Goal: Task Accomplishment & Management: Use online tool/utility

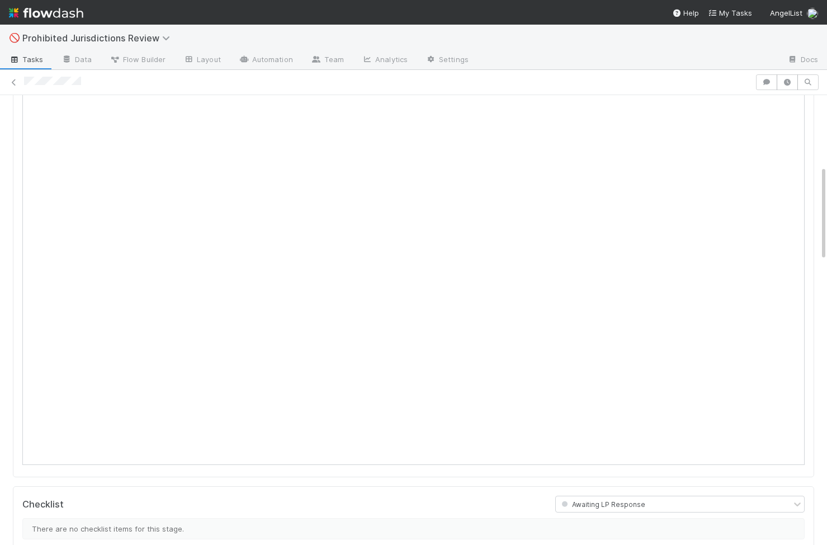
scroll to position [328, 0]
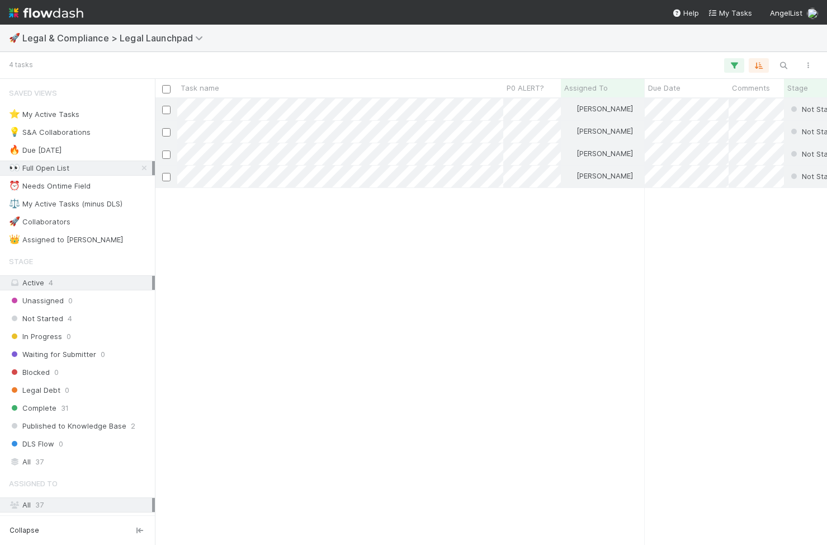
scroll to position [0, 1]
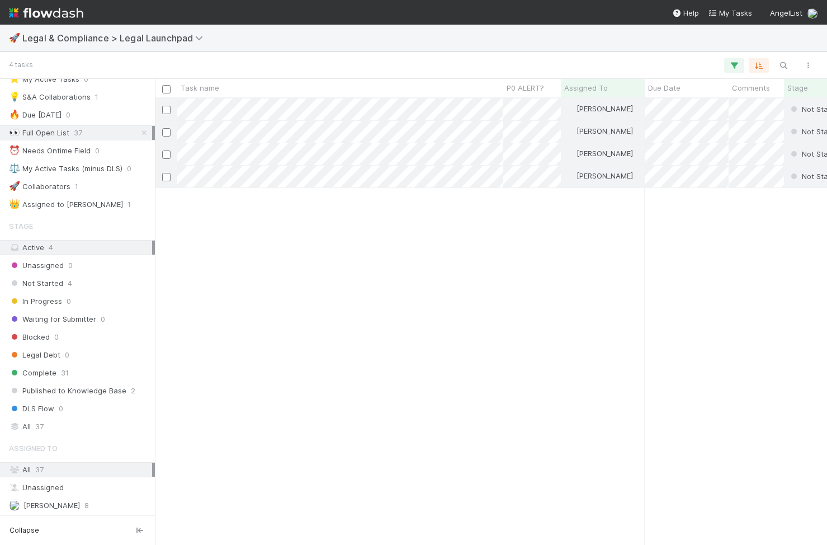
scroll to position [48, 0]
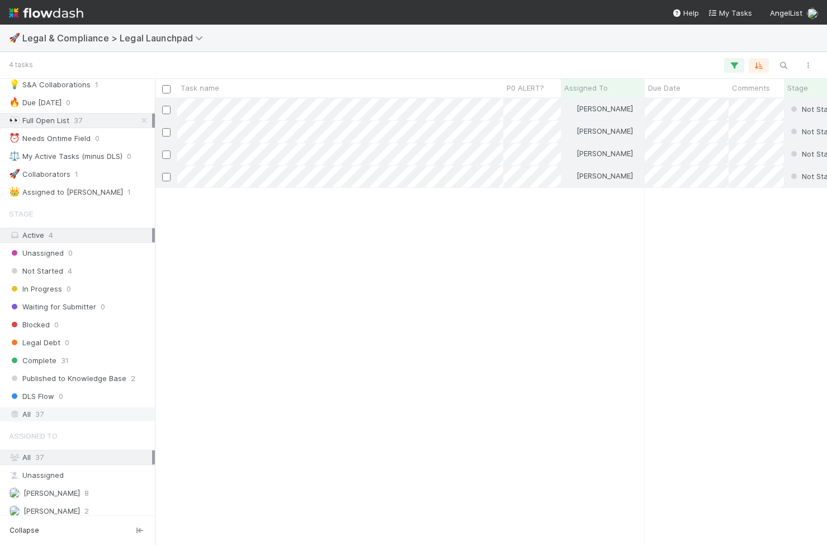
click at [71, 263] on div "All 37" at bounding box center [80, 414] width 143 height 14
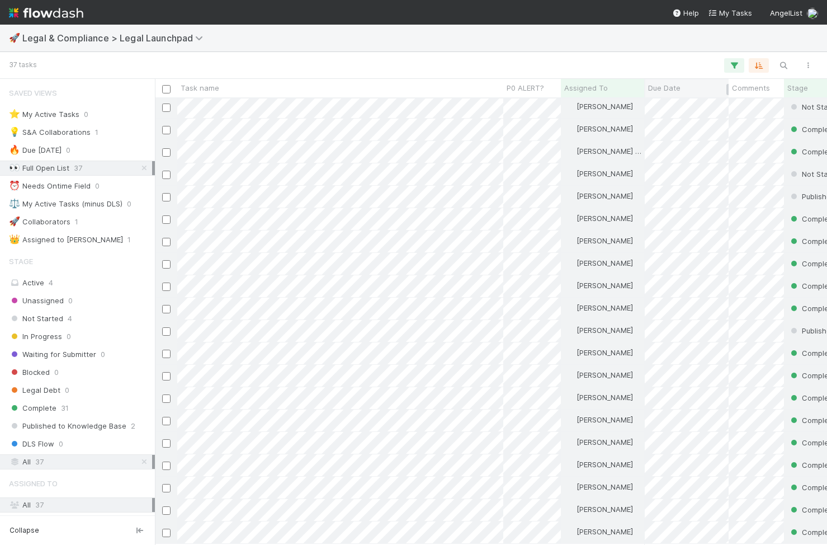
click at [514, 91] on span "Due Date" at bounding box center [664, 87] width 32 height 11
click at [514, 87] on div "Sort Oldest → Newest Sort Newest → Oldest" at bounding box center [413, 272] width 827 height 545
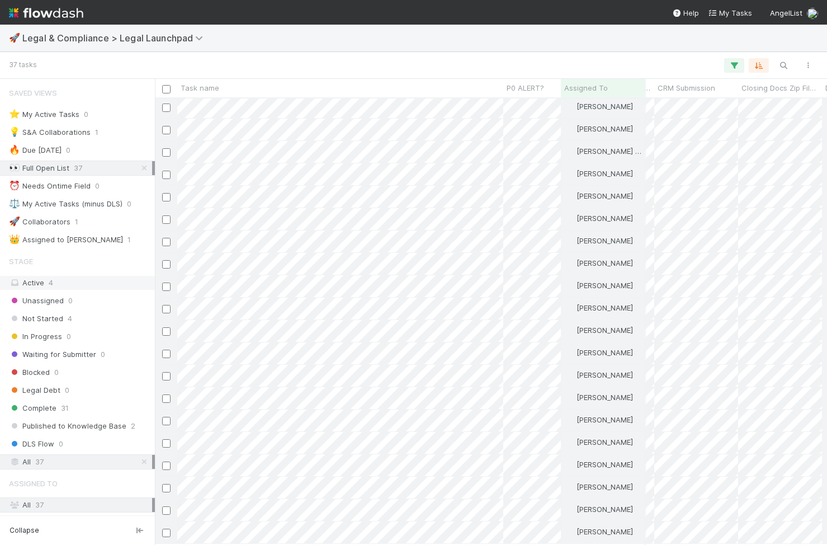
click at [78, 263] on div "Active 4" at bounding box center [80, 283] width 143 height 14
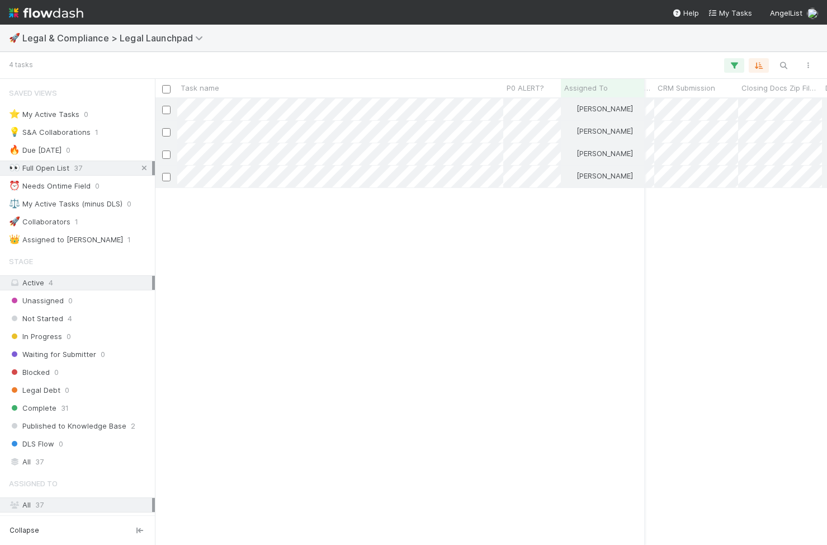
click at [148, 164] on icon at bounding box center [144, 167] width 11 height 7
click at [97, 164] on div "👀 Full Open List 37" at bounding box center [80, 168] width 143 height 14
click at [97, 263] on div "All 37" at bounding box center [80, 462] width 143 height 14
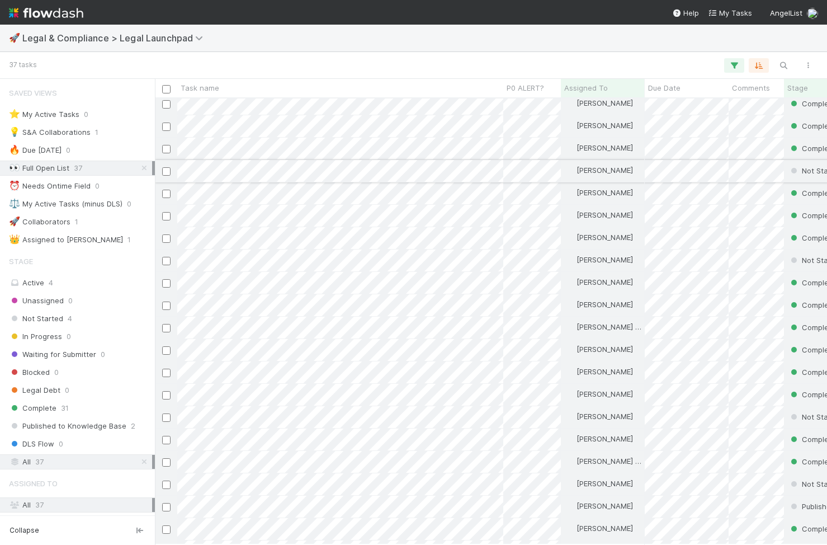
scroll to position [68, 0]
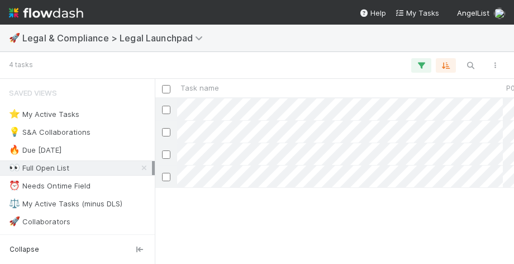
scroll to position [165, 360]
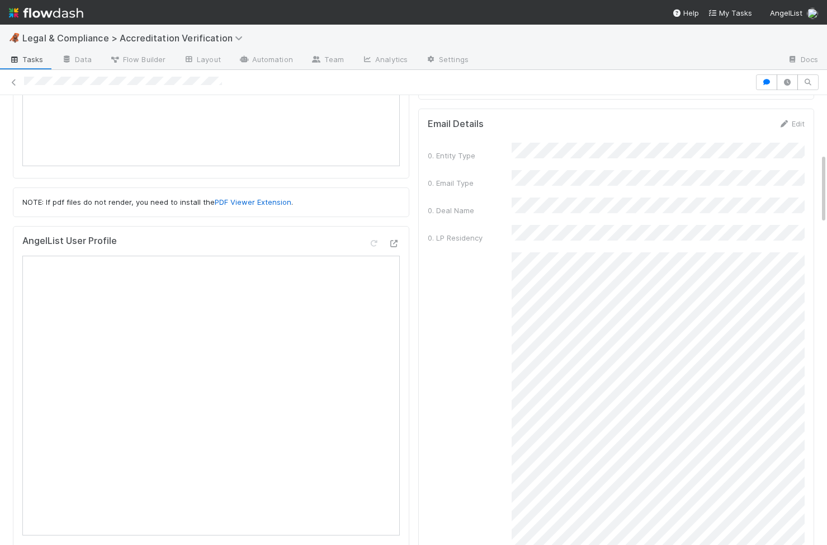
scroll to position [366, 0]
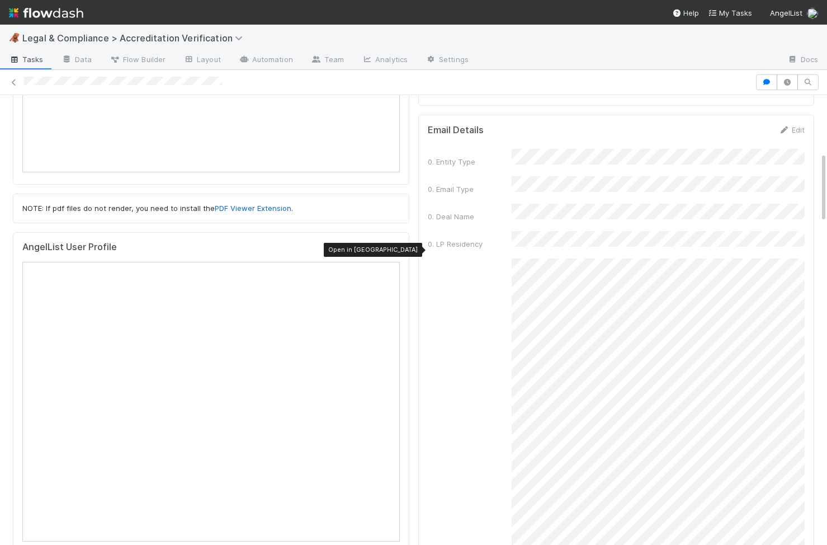
click at [397, 248] on icon at bounding box center [394, 249] width 11 height 7
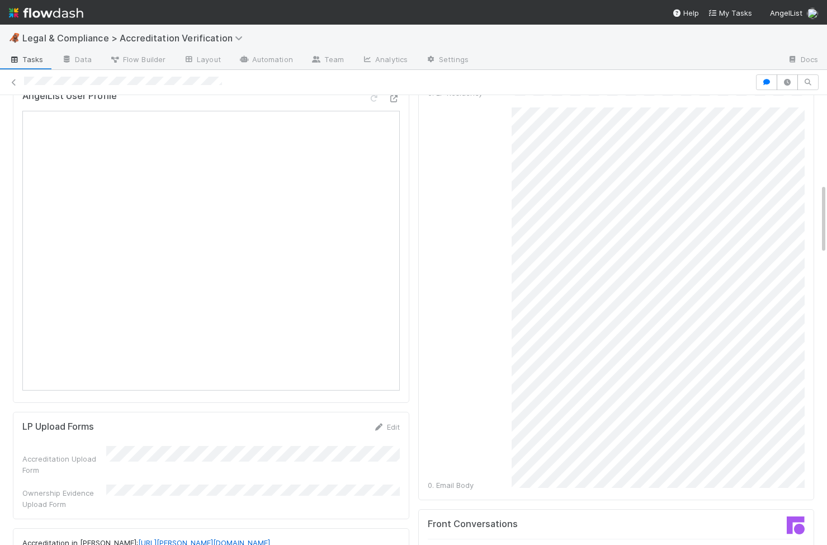
scroll to position [632, 0]
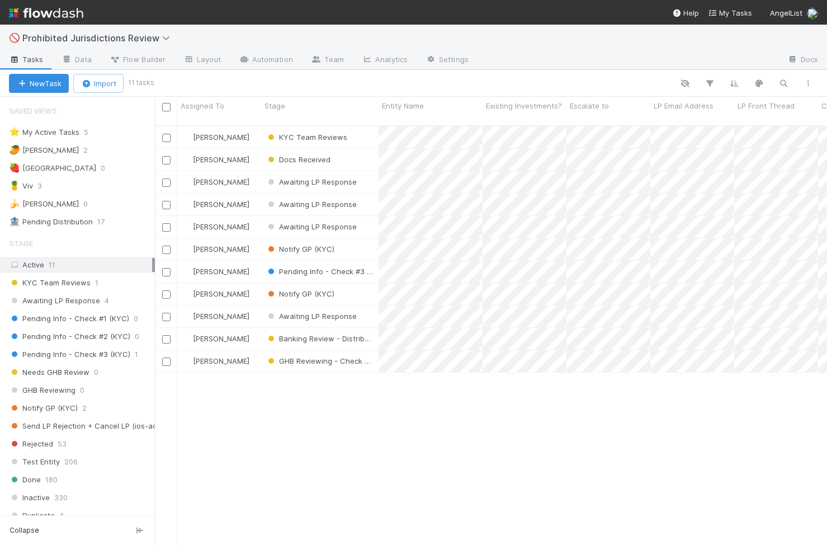
scroll to position [428, 672]
click at [81, 185] on div "🍍 Viv 3" at bounding box center [82, 186] width 146 height 14
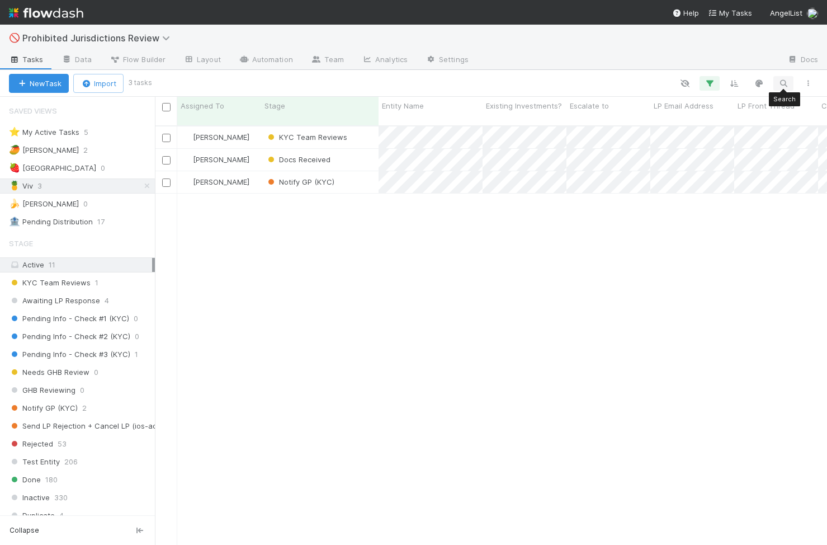
scroll to position [428, 672]
click at [779, 86] on icon "button" at bounding box center [783, 83] width 11 height 10
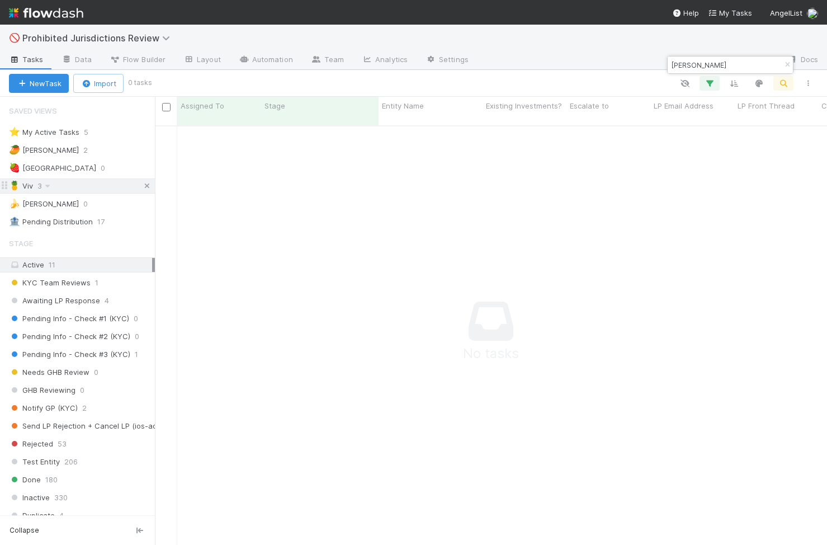
type input "Sergey Vorobyev"
click at [146, 183] on icon at bounding box center [146, 185] width 11 height 7
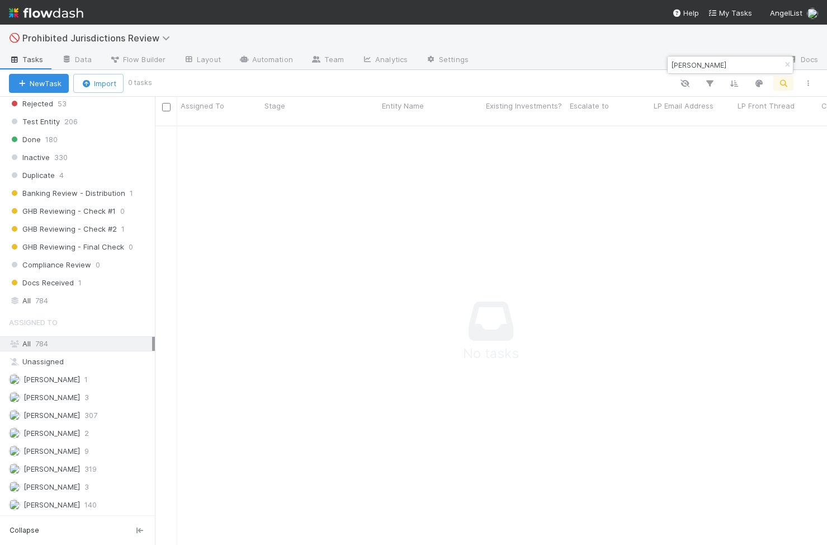
scroll to position [428, 672]
click at [84, 296] on div "All 784" at bounding box center [80, 301] width 143 height 14
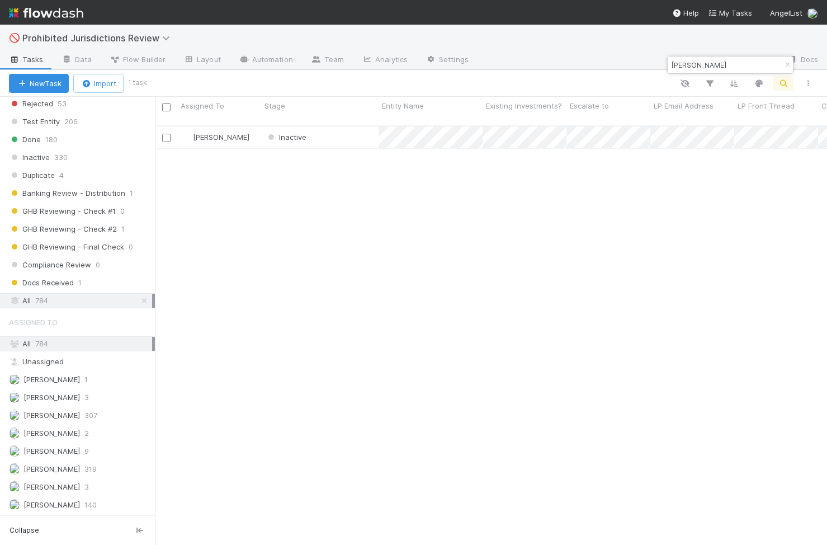
scroll to position [428, 672]
click at [355, 135] on div "Inactive" at bounding box center [319, 137] width 117 height 22
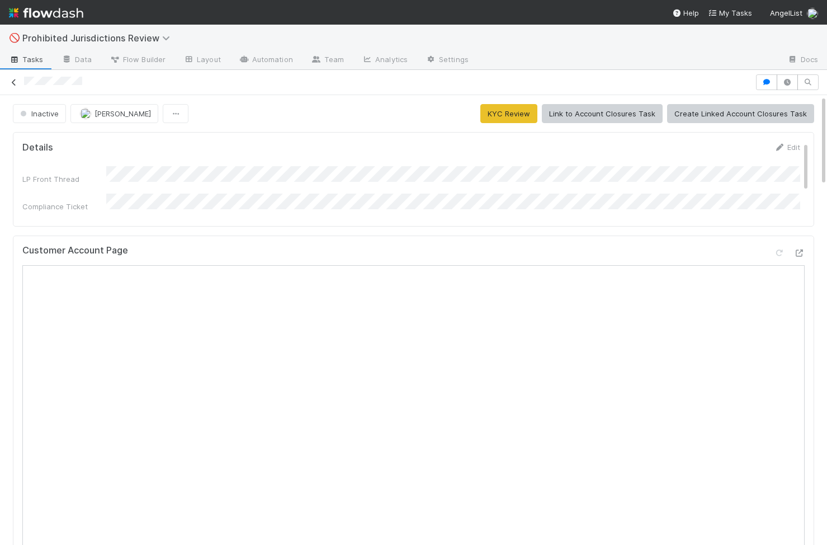
click at [17, 87] on link at bounding box center [13, 82] width 11 height 11
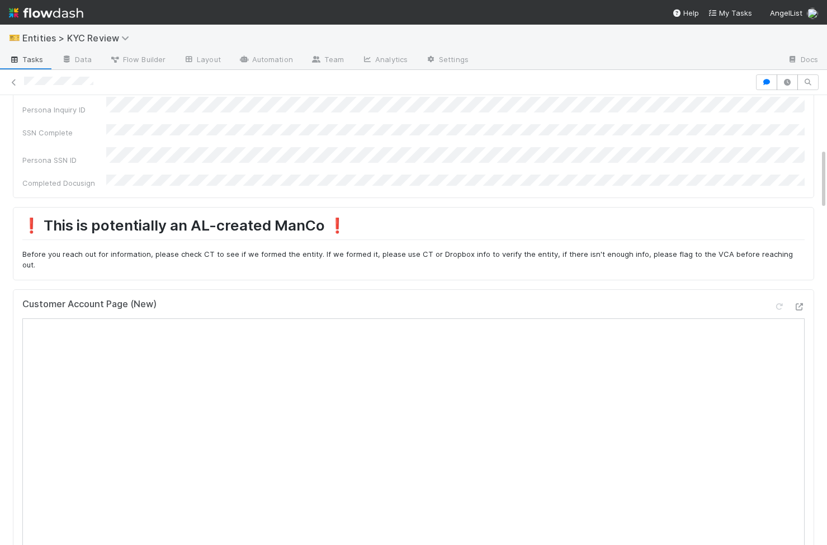
scroll to position [407, 0]
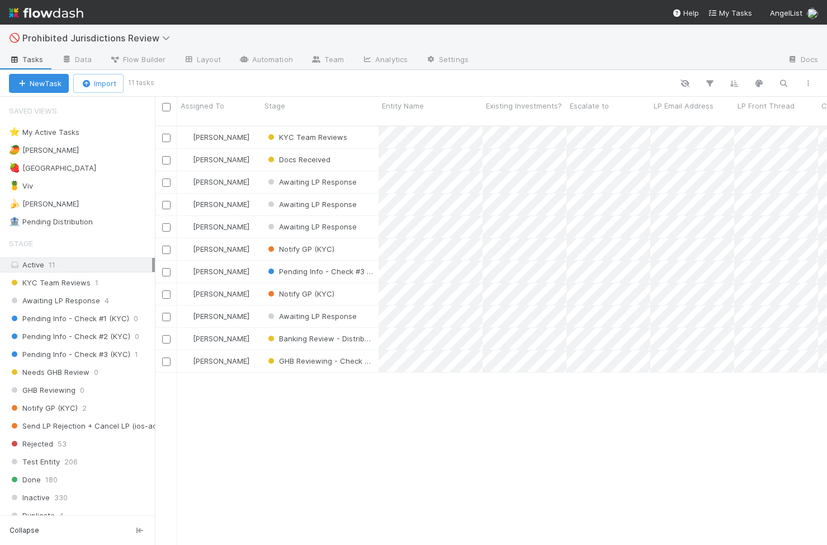
scroll to position [0, 1]
click at [70, 189] on div "🍍 Viv 3" at bounding box center [82, 186] width 146 height 14
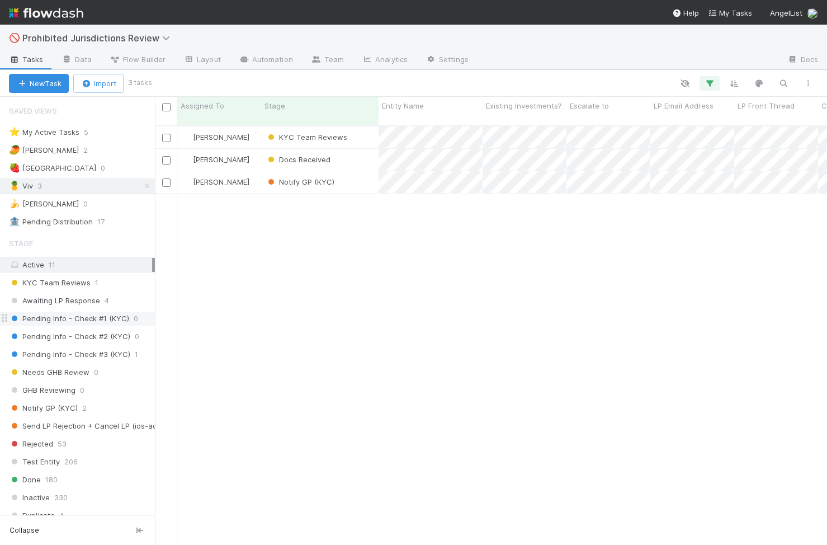
scroll to position [428, 672]
click at [357, 126] on div "KYC Team Reviews" at bounding box center [319, 137] width 117 height 22
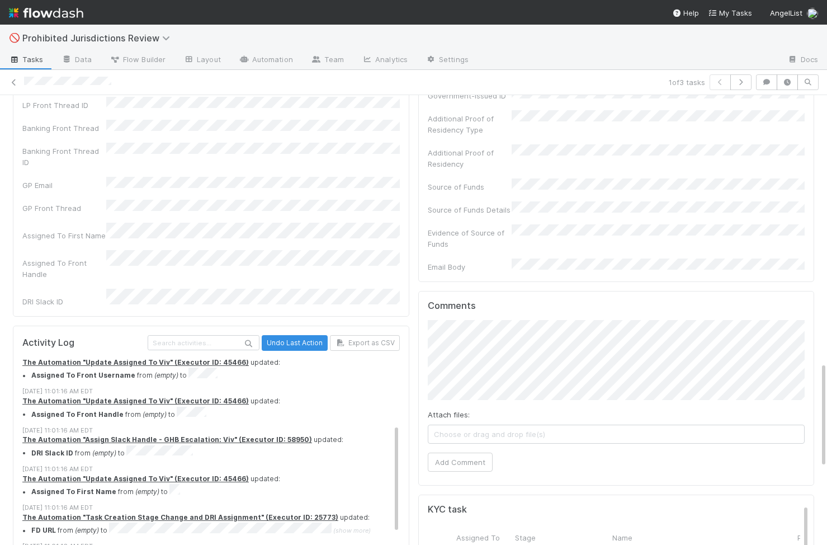
scroll to position [235, 0]
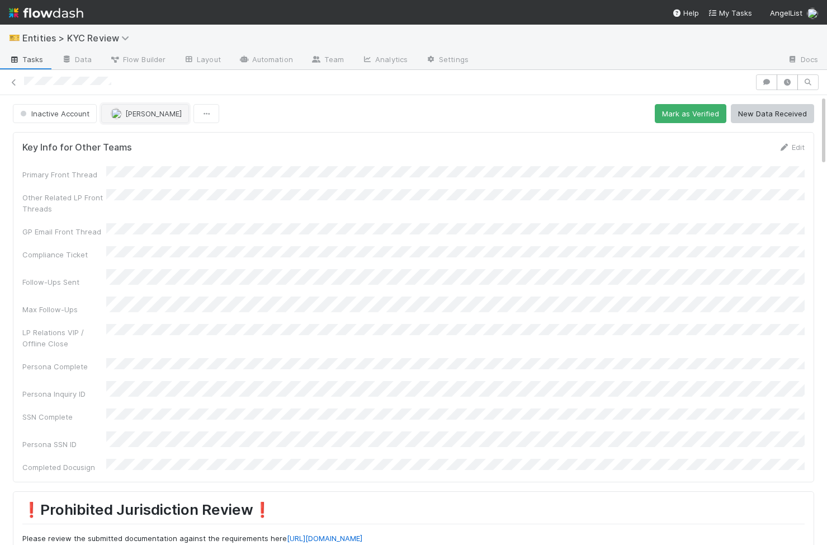
click at [144, 121] on button "[PERSON_NAME]" at bounding box center [145, 113] width 88 height 19
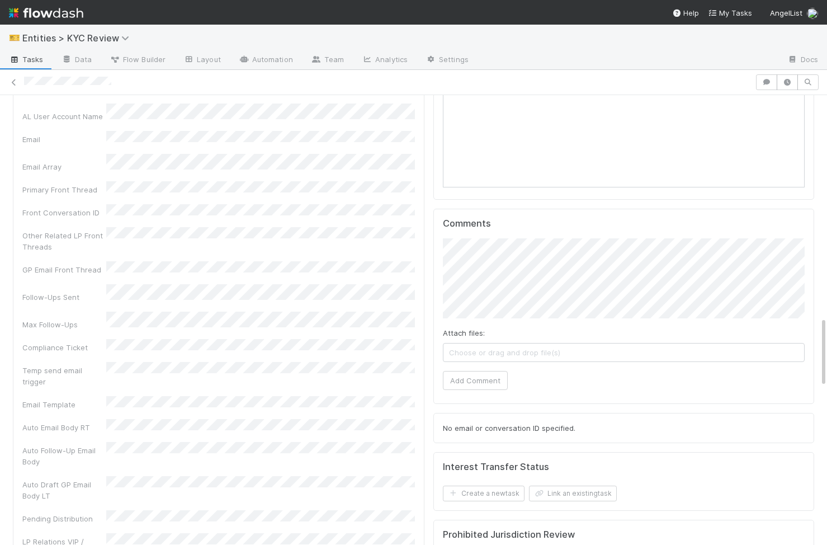
scroll to position [1453, 0]
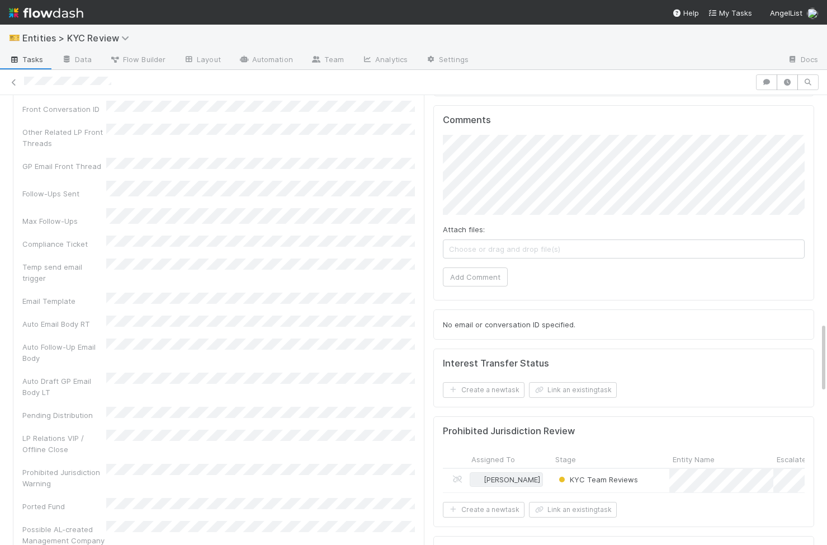
click at [501, 475] on span "[PERSON_NAME]" at bounding box center [512, 479] width 56 height 9
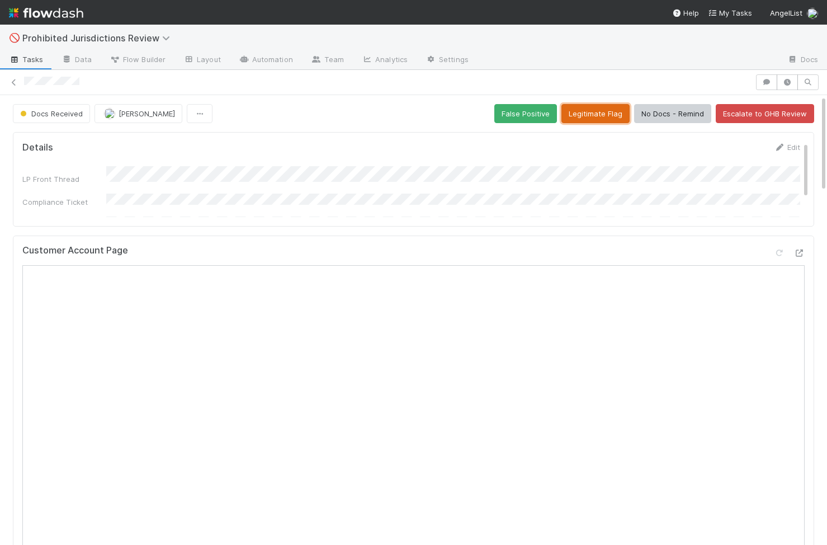
click at [612, 116] on button "Legitimate Flag" at bounding box center [595, 113] width 68 height 19
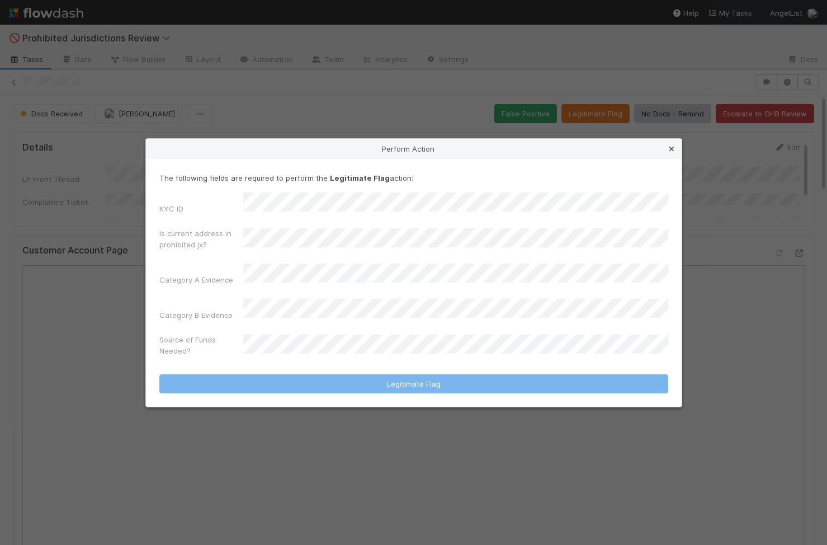
click at [665, 153] on icon at bounding box center [671, 148] width 11 height 7
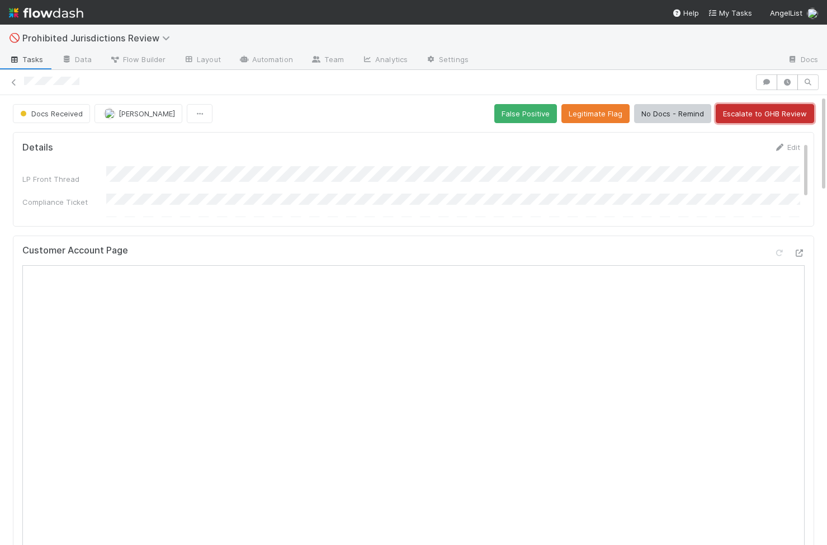
click at [665, 117] on button "Escalate to GHB Review" at bounding box center [765, 113] width 98 height 19
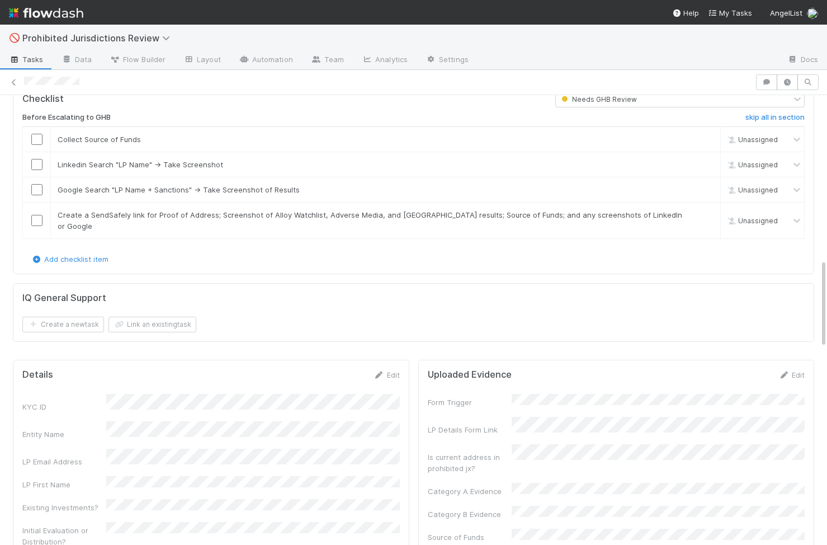
scroll to position [838, 0]
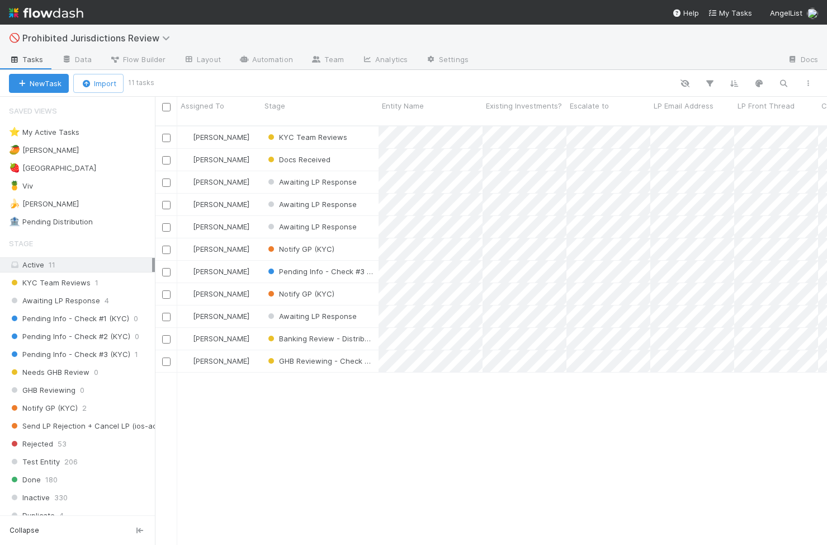
scroll to position [0, 1]
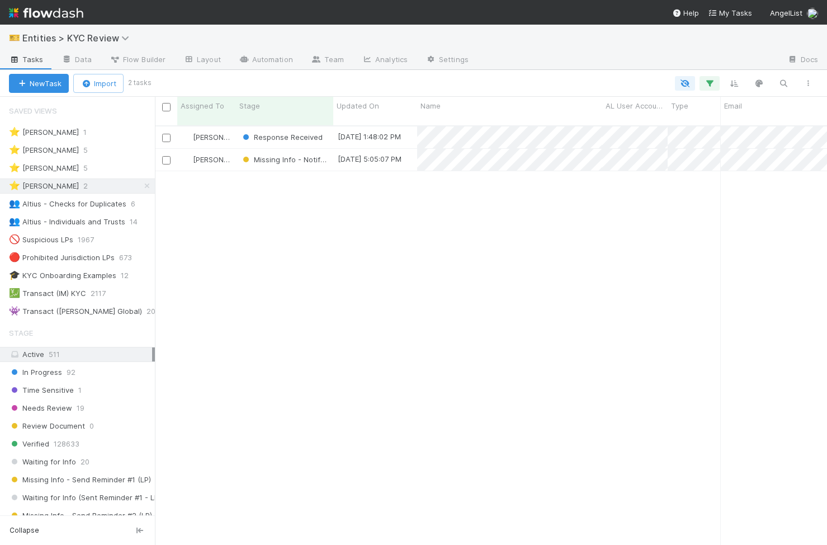
scroll to position [428, 672]
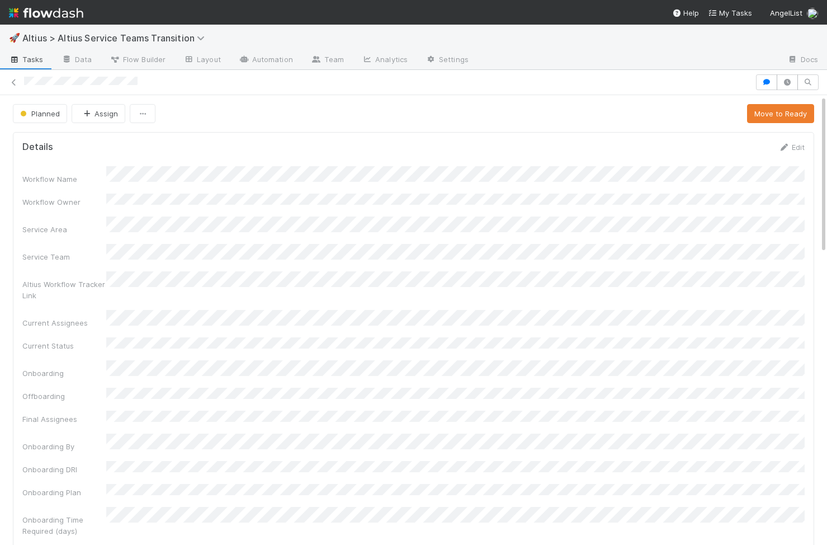
click at [23, 82] on div at bounding box center [413, 82] width 827 height 16
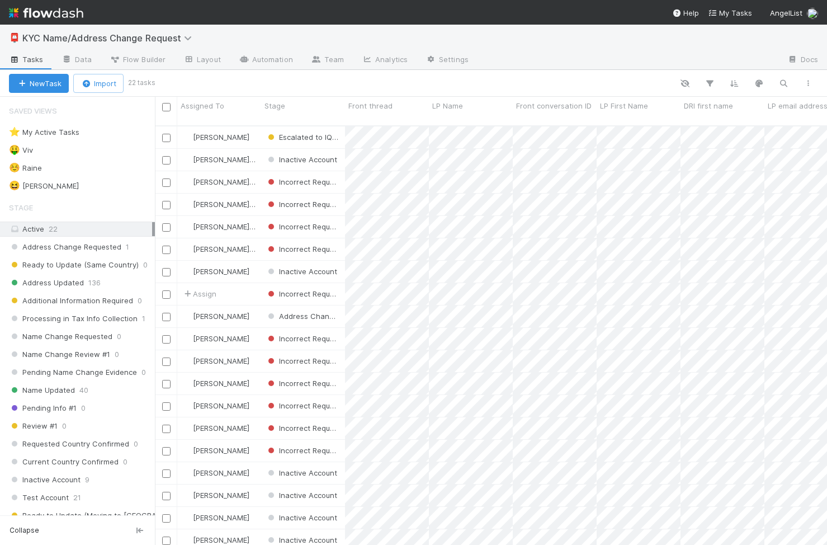
scroll to position [428, 672]
click at [81, 148] on div "🤑 Viv 1" at bounding box center [82, 150] width 146 height 14
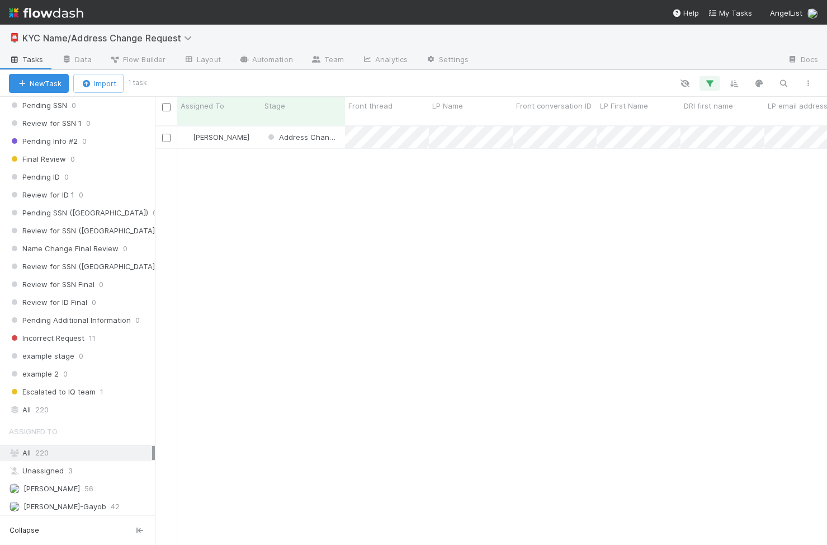
scroll to position [485, 0]
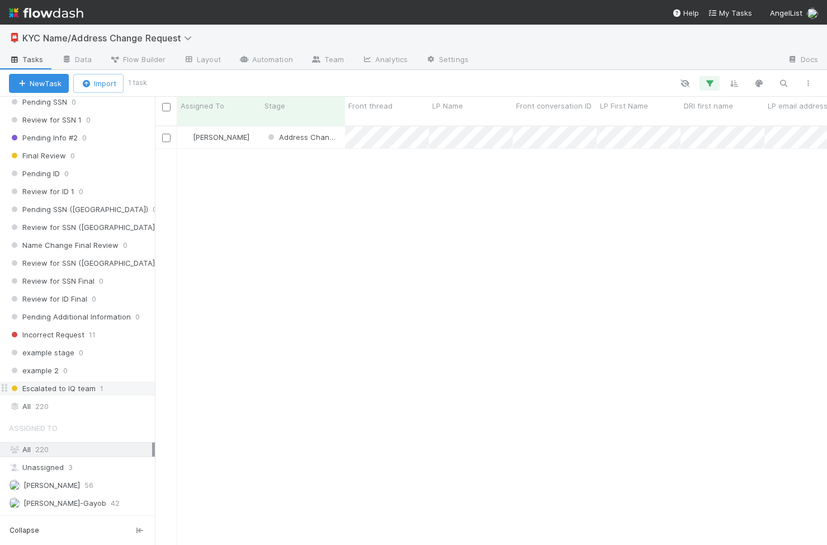
click at [116, 386] on div "Escalated to IQ team 1" at bounding box center [82, 388] width 146 height 14
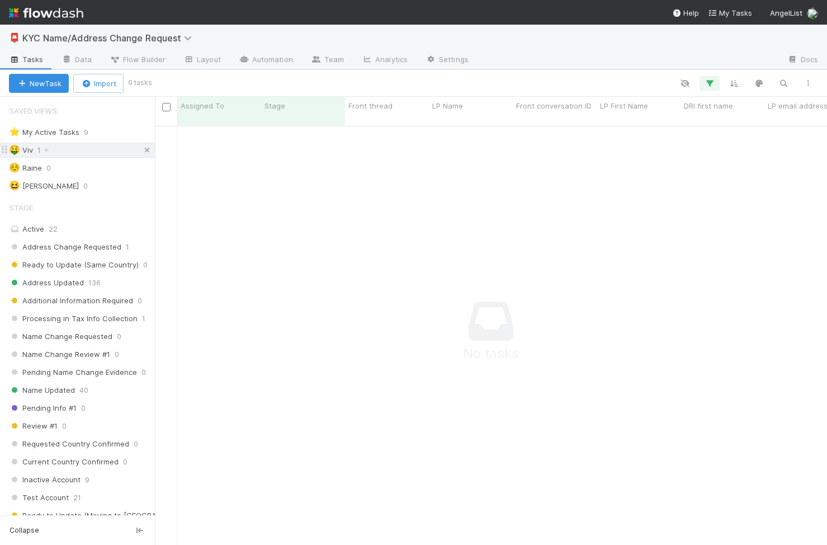
click at [148, 150] on icon at bounding box center [146, 150] width 11 height 7
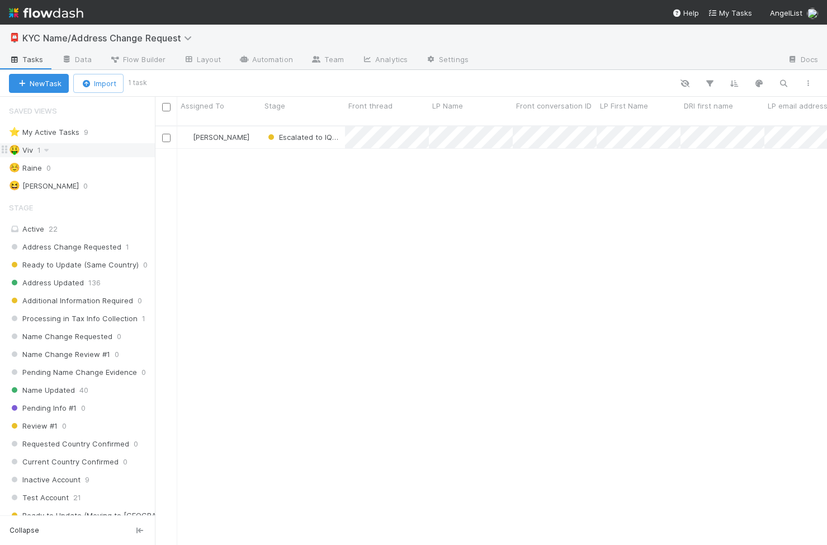
scroll to position [428, 672]
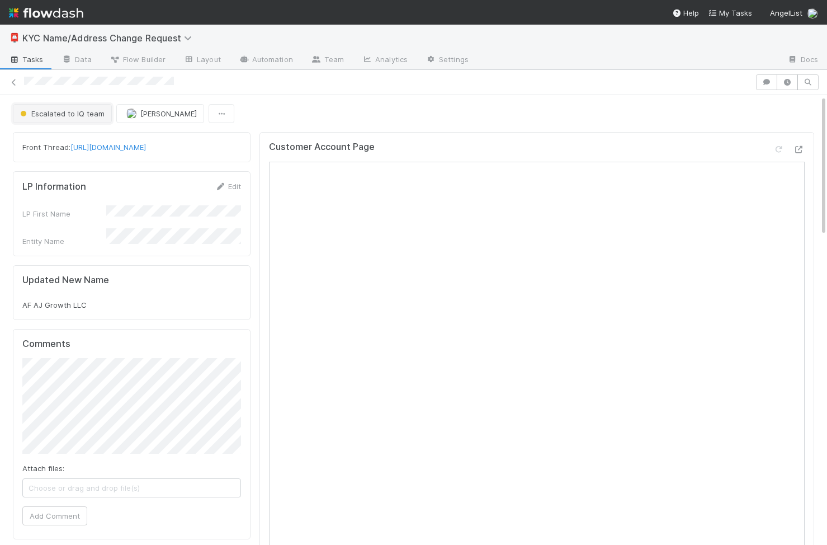
click at [73, 117] on span "Escalated to IQ team" at bounding box center [61, 113] width 87 height 9
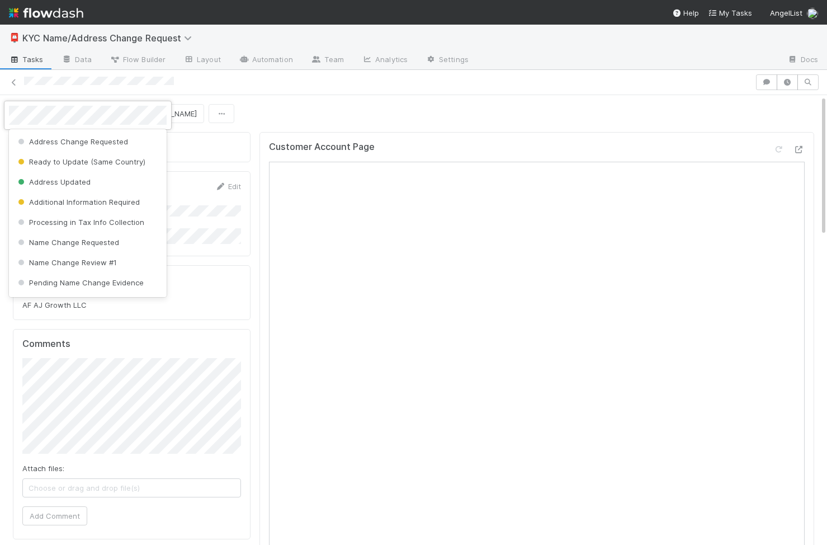
scroll to position [573, 0]
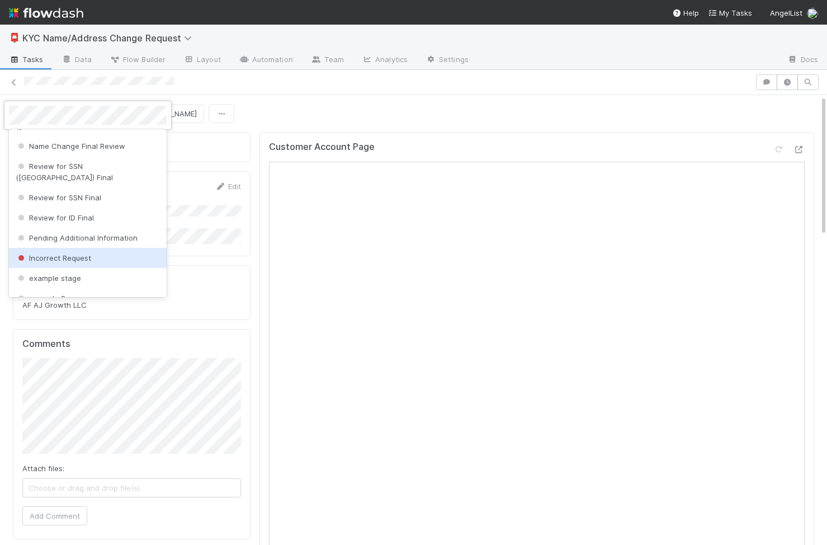
click at [228, 211] on div at bounding box center [413, 272] width 827 height 545
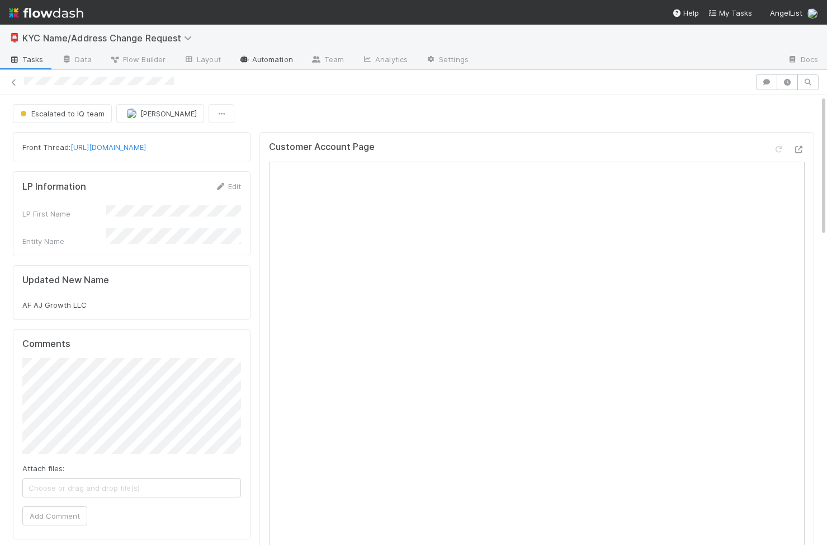
click at [266, 55] on link "Automation" at bounding box center [266, 60] width 72 height 18
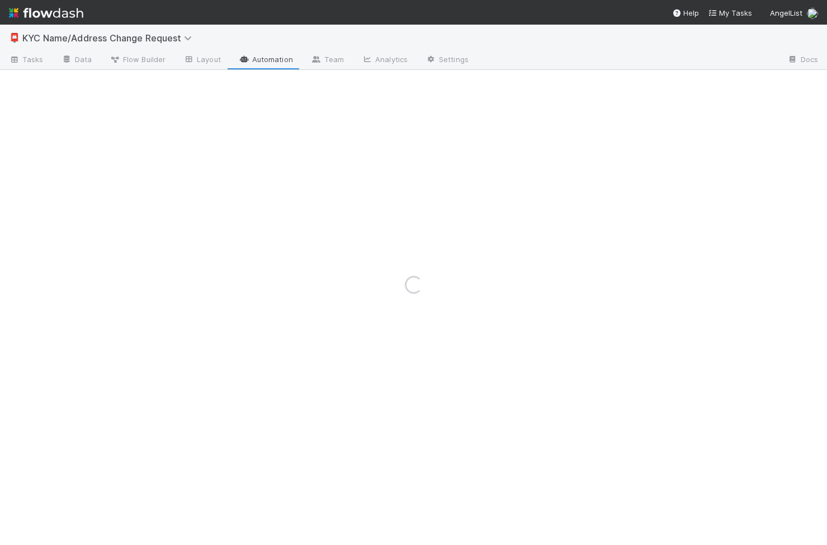
click at [205, 53] on div "Loading..." at bounding box center [413, 285] width 827 height 520
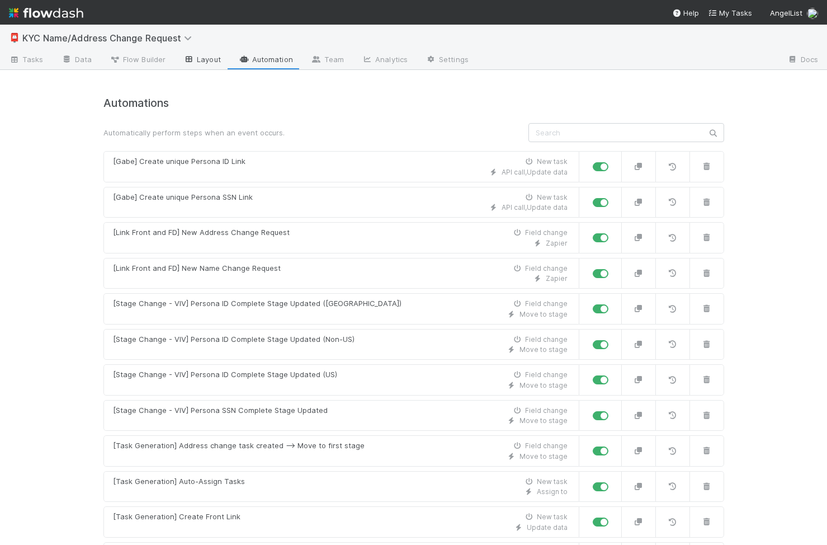
click at [204, 64] on link "Layout" at bounding box center [201, 60] width 55 height 18
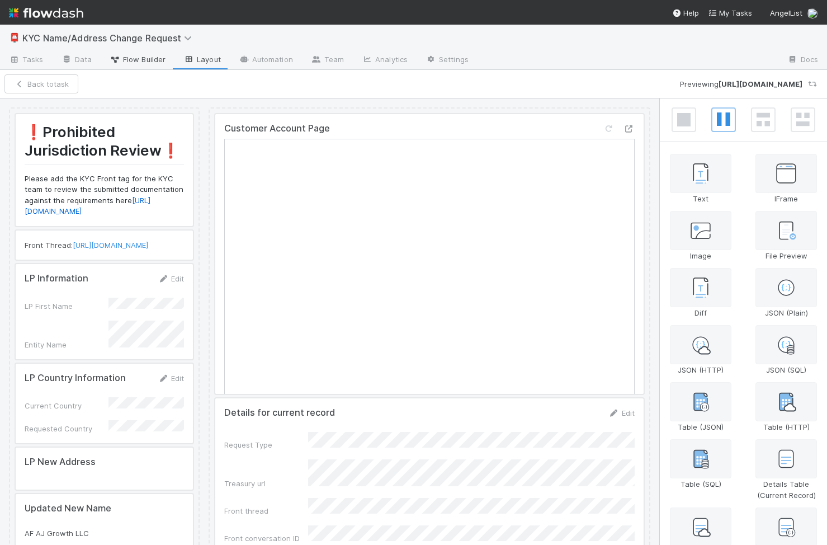
click at [132, 63] on span "Flow Builder" at bounding box center [138, 59] width 56 height 11
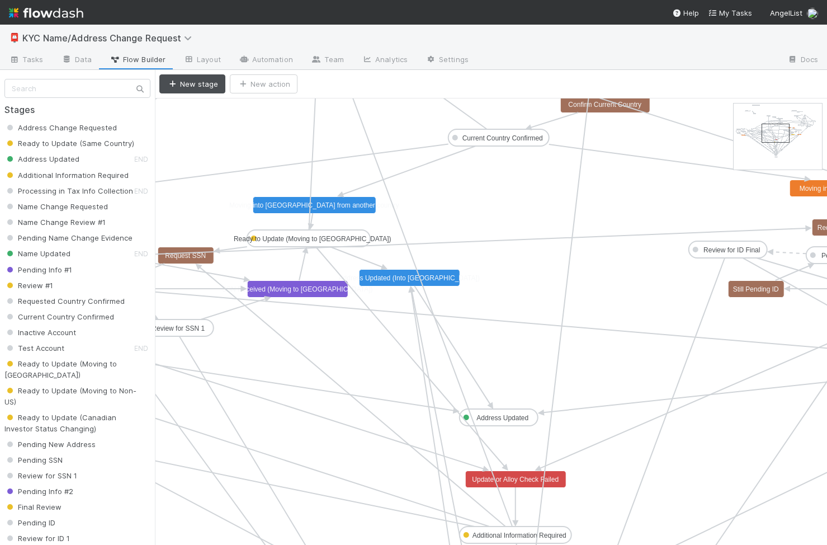
drag, startPoint x: 770, startPoint y: 136, endPoint x: 773, endPoint y: 128, distance: 9.0
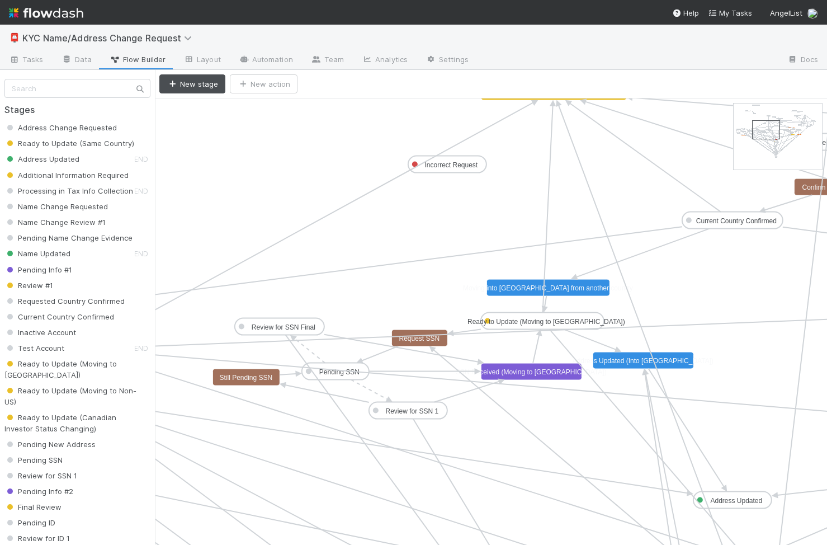
drag, startPoint x: 785, startPoint y: 139, endPoint x: 775, endPoint y: 135, distance: 10.1
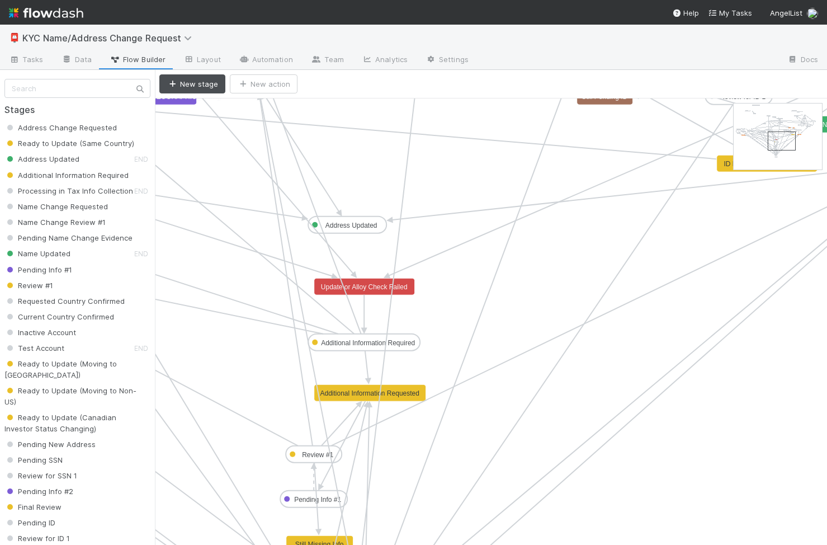
drag, startPoint x: 775, startPoint y: 135, endPoint x: 791, endPoint y: 147, distance: 19.2
click at [400, 390] on text "Additional Information Requested" at bounding box center [369, 393] width 99 height 8
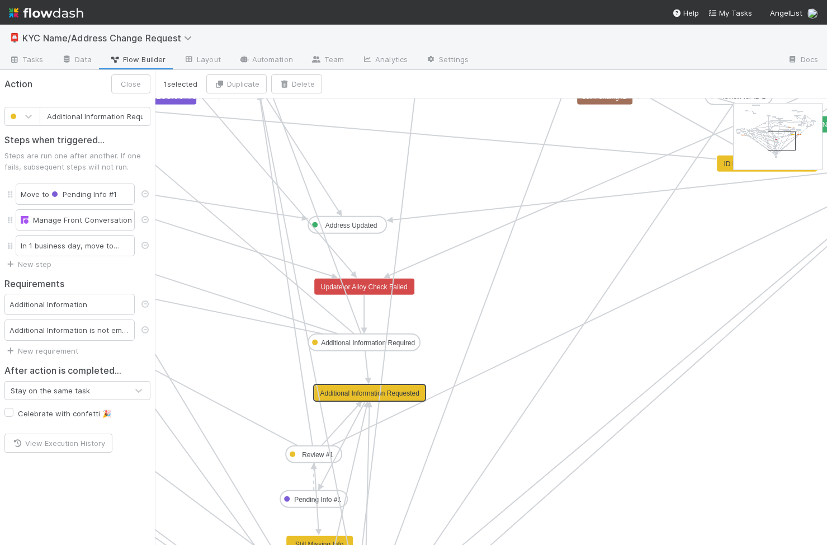
scroll to position [0, 20]
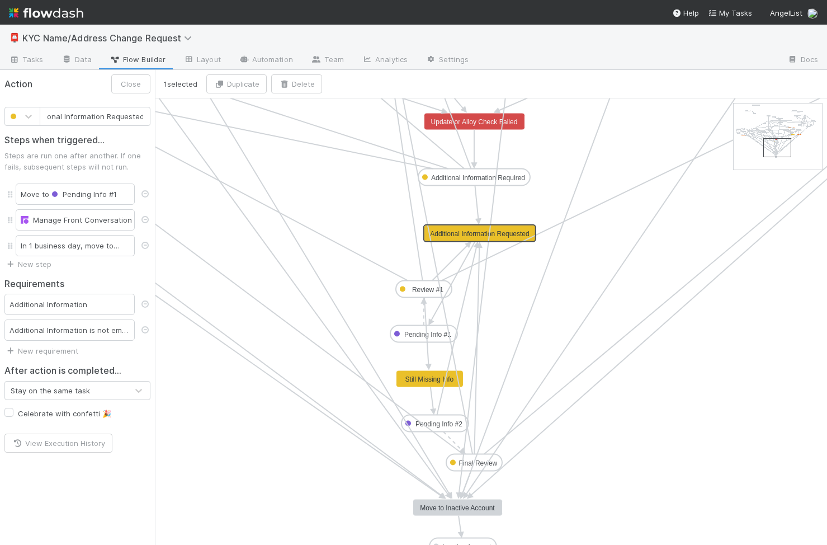
drag, startPoint x: 781, startPoint y: 148, endPoint x: 776, endPoint y: 155, distance: 8.1
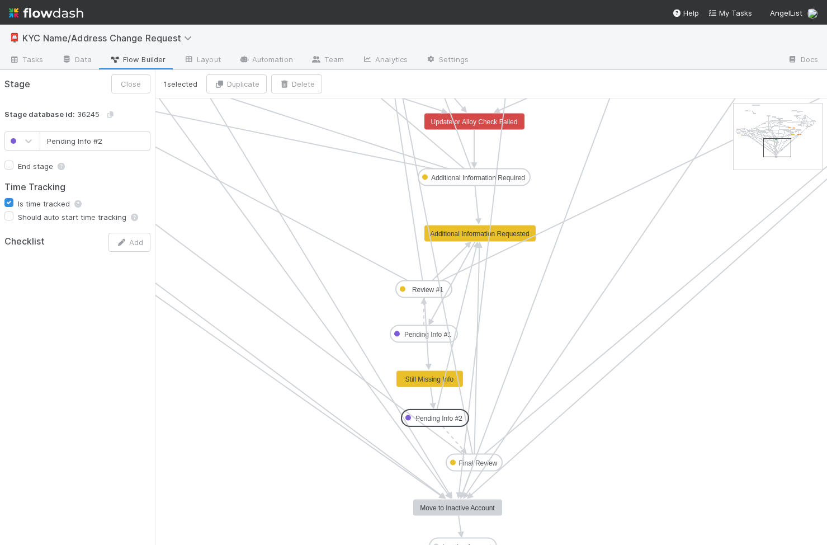
drag, startPoint x: 454, startPoint y: 422, endPoint x: 451, endPoint y: 417, distance: 5.8
type input "Final Review"
click at [496, 461] on text "Final Review" at bounding box center [478, 463] width 39 height 8
drag, startPoint x: 495, startPoint y: 462, endPoint x: 694, endPoint y: 460, distance: 199.1
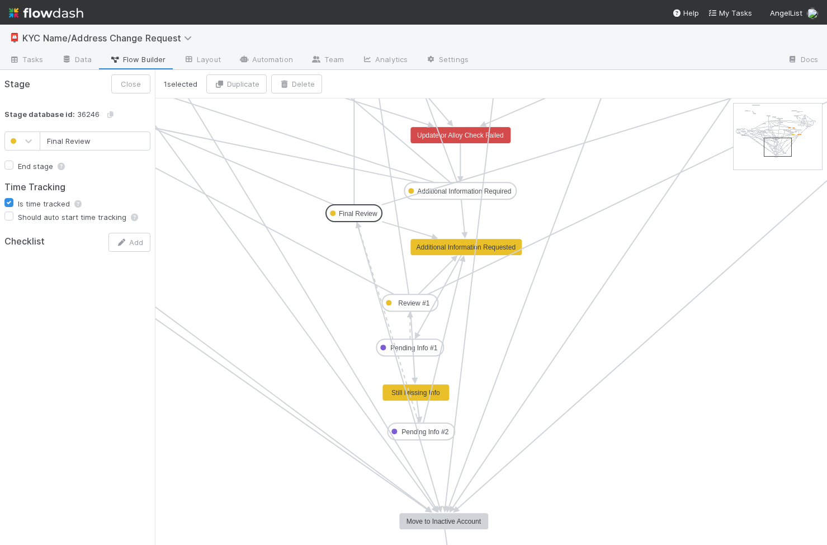
drag, startPoint x: 652, startPoint y: 473, endPoint x: 341, endPoint y: 210, distance: 407.5
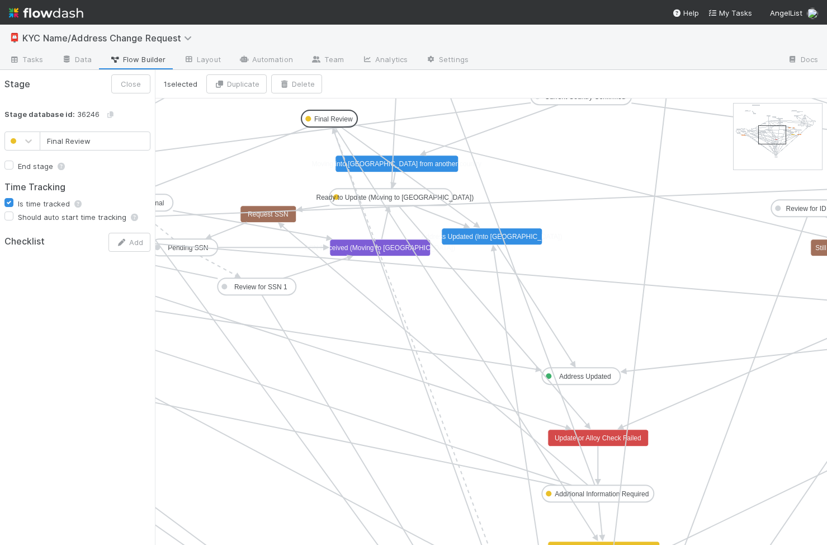
drag, startPoint x: 472, startPoint y: 515, endPoint x: 313, endPoint y: 119, distance: 427.1
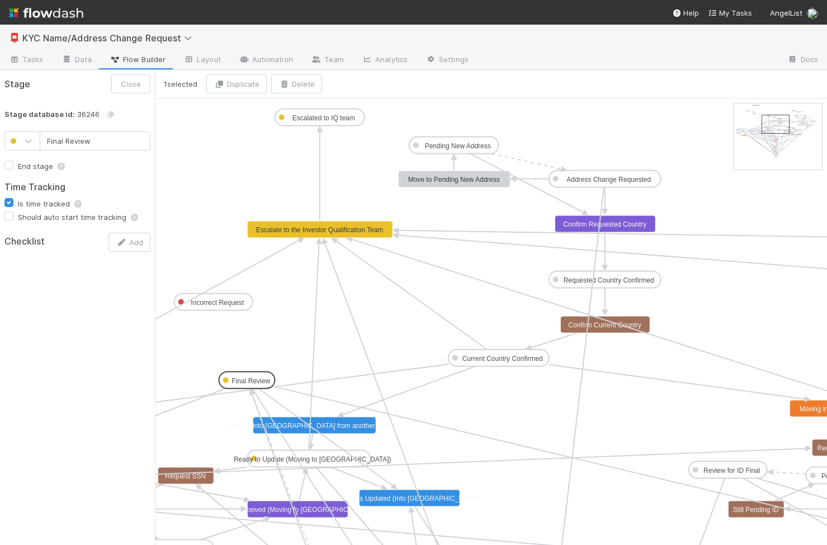
drag, startPoint x: 761, startPoint y: 135, endPoint x: 763, endPoint y: 129, distance: 7.1
drag, startPoint x: 244, startPoint y: 385, endPoint x: 308, endPoint y: 234, distance: 163.4
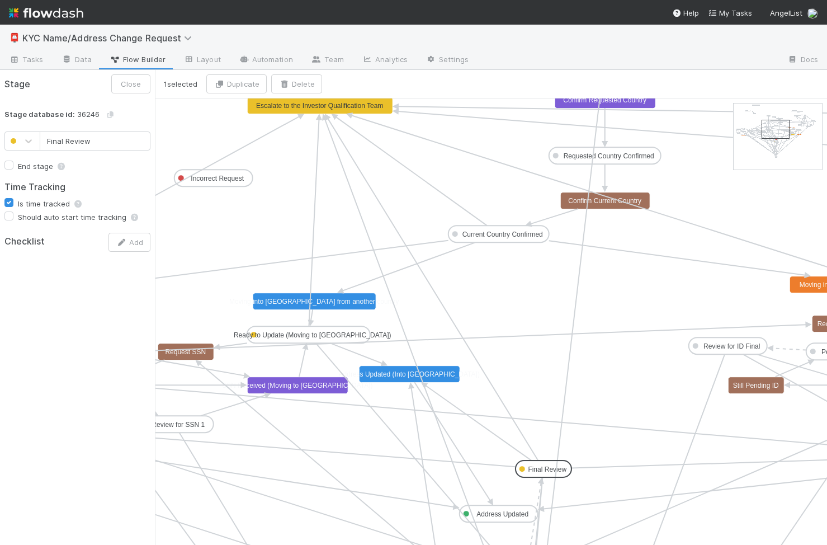
drag, startPoint x: 253, startPoint y: 261, endPoint x: 537, endPoint y: 467, distance: 351.4
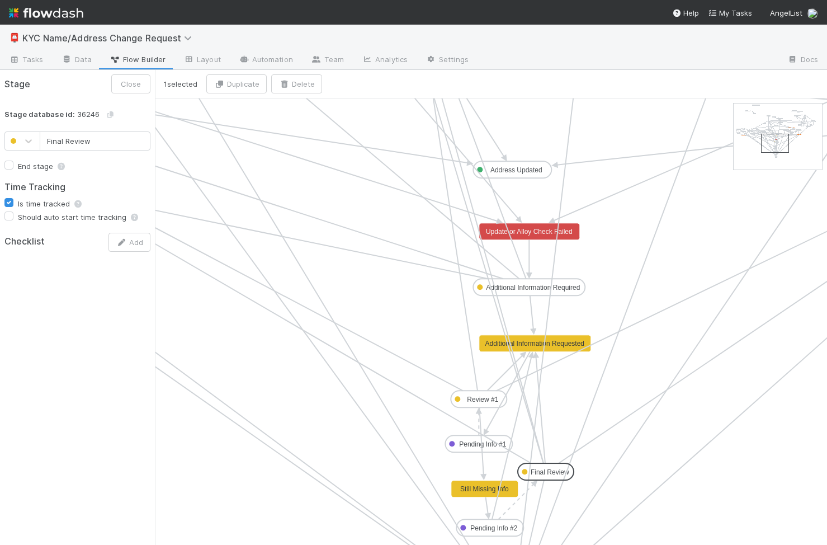
drag, startPoint x: 546, startPoint y: 119, endPoint x: 565, endPoint y: 474, distance: 355.6
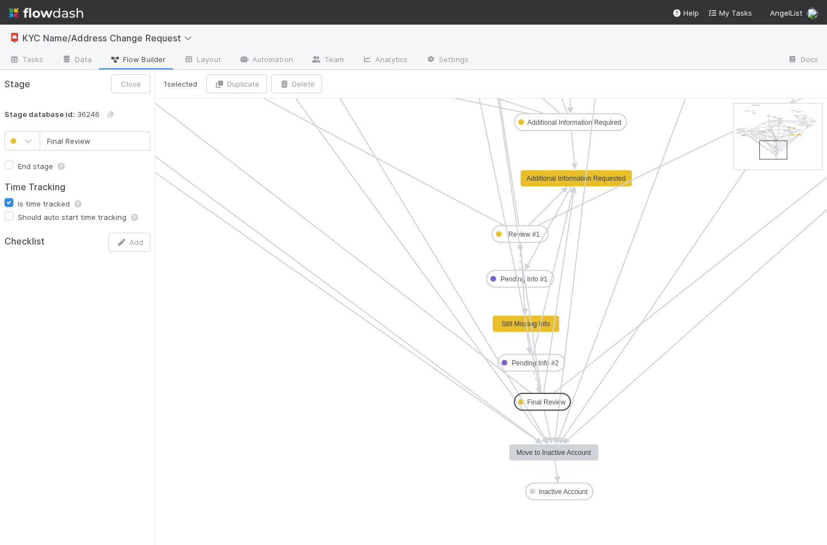
drag, startPoint x: 622, startPoint y: 318, endPoint x: 552, endPoint y: 407, distance: 112.7
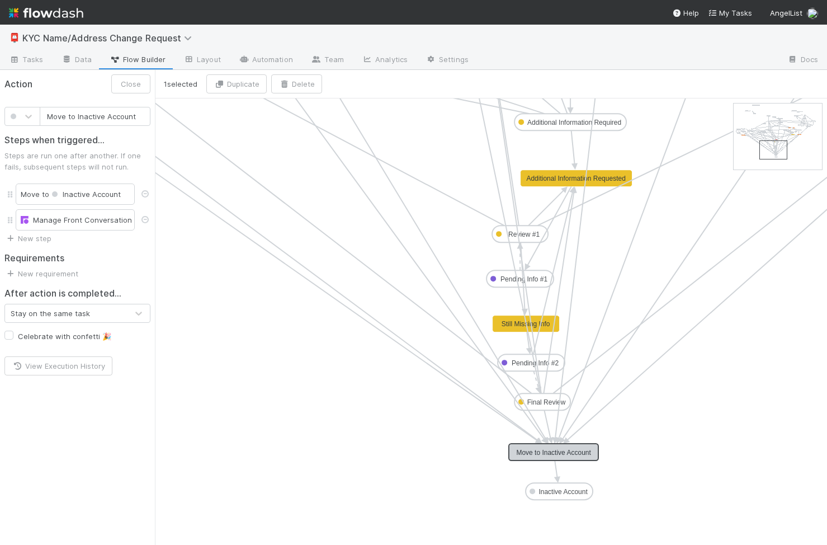
click at [582, 458] on rect at bounding box center [553, 452] width 89 height 17
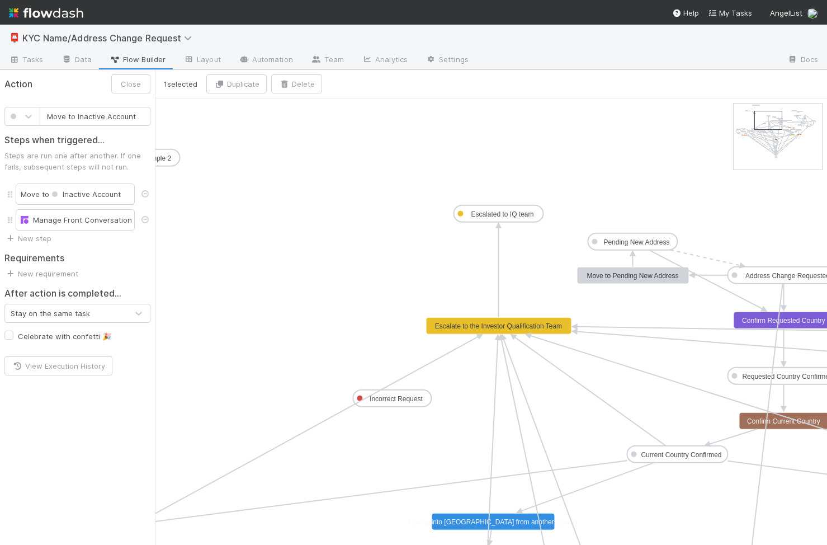
click at [518, 216] on text "Escalated to IQ team" at bounding box center [502, 214] width 63 height 8
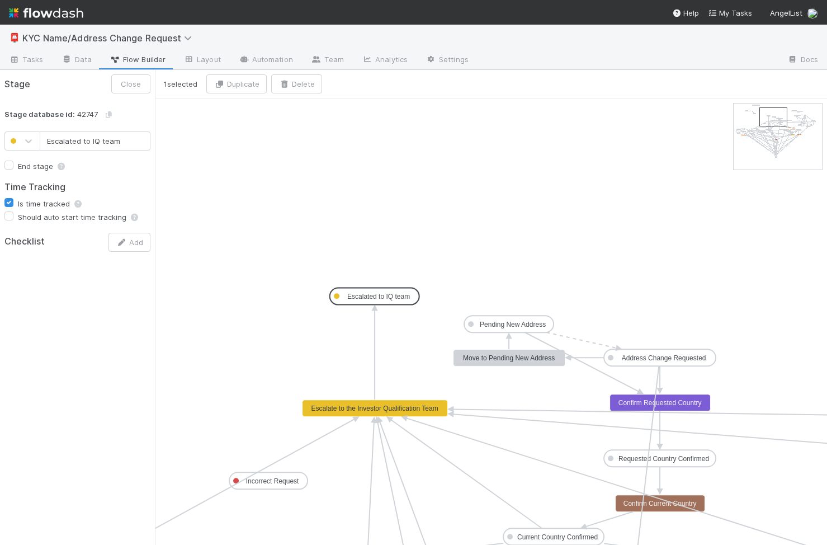
drag, startPoint x: 769, startPoint y: 119, endPoint x: 774, endPoint y: 115, distance: 6.0
drag, startPoint x: 376, startPoint y: 304, endPoint x: 466, endPoint y: 274, distance: 94.8
click at [129, 83] on button "Close" at bounding box center [130, 83] width 39 height 19
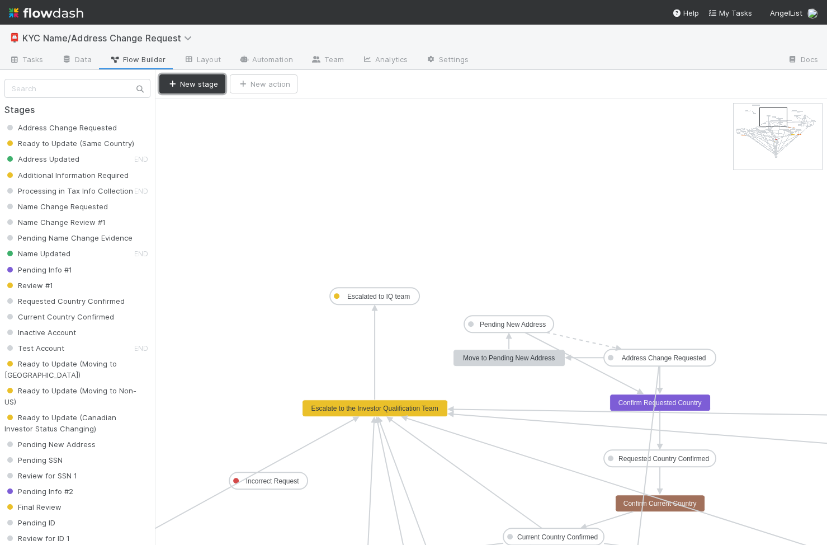
click at [191, 85] on button "New stage" at bounding box center [192, 83] width 66 height 19
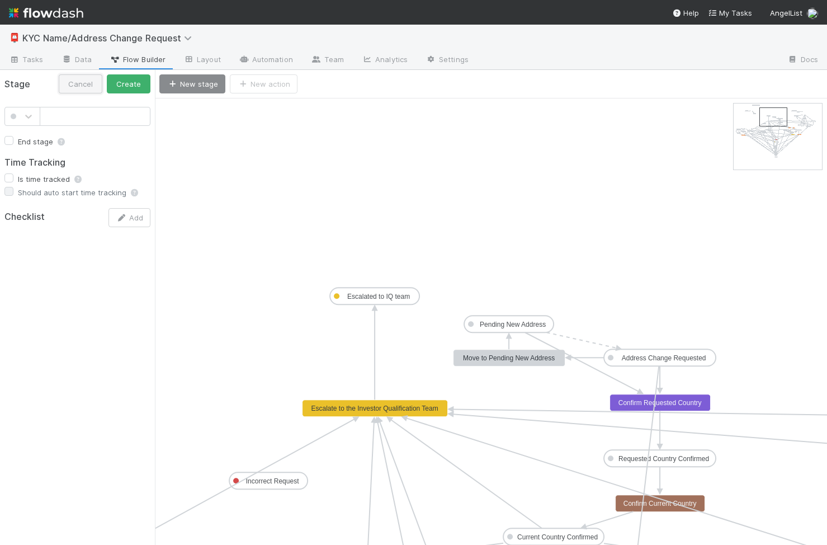
click at [80, 85] on button "Cancel" at bounding box center [81, 83] width 44 height 19
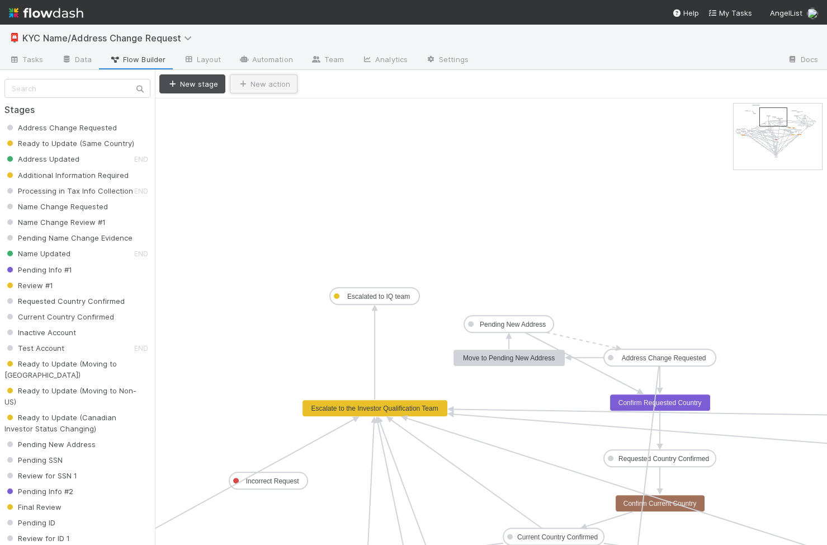
click at [285, 82] on button "New action" at bounding box center [264, 83] width 68 height 19
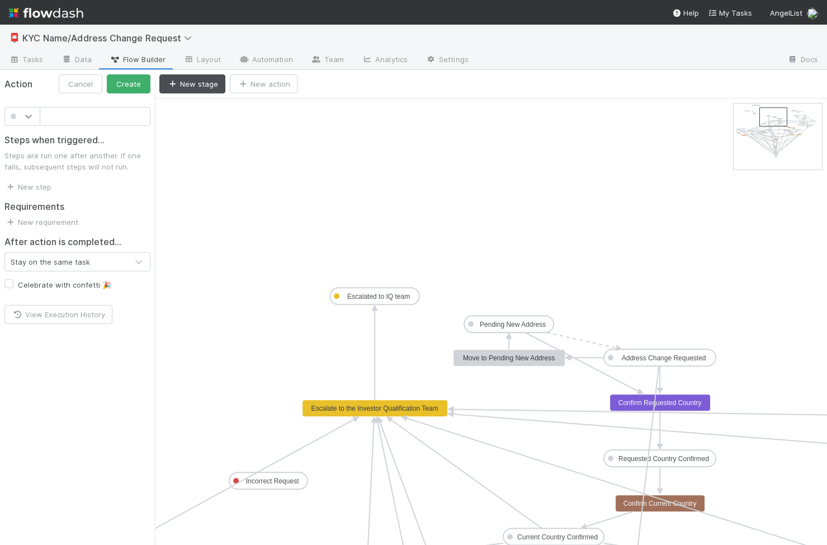
click at [25, 115] on icon at bounding box center [28, 116] width 11 height 11
click at [20, 252] on div at bounding box center [22, 243] width 36 height 20
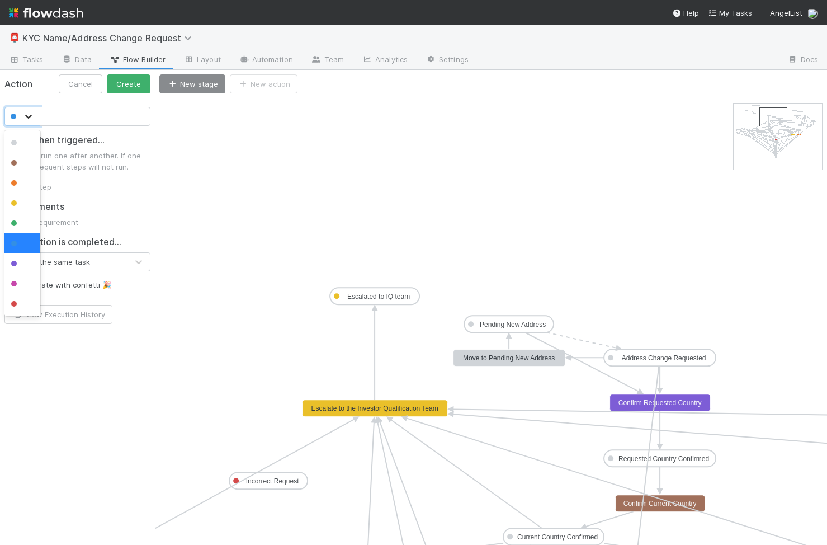
click at [30, 116] on icon at bounding box center [28, 117] width 7 height 4
click at [12, 141] on span at bounding box center [14, 143] width 6 height 6
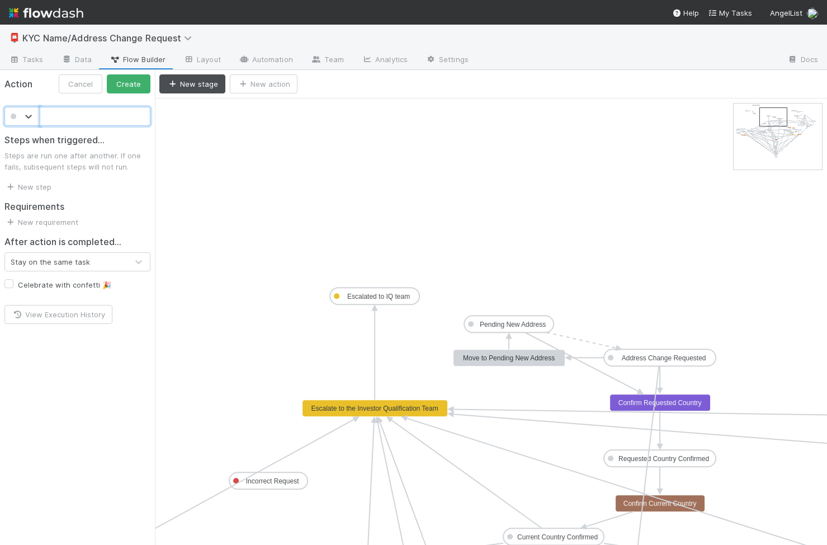
click at [58, 121] on input "text" at bounding box center [95, 116] width 111 height 19
type input "Resolved Escalation"
click at [134, 83] on button "Create" at bounding box center [129, 83] width 44 height 19
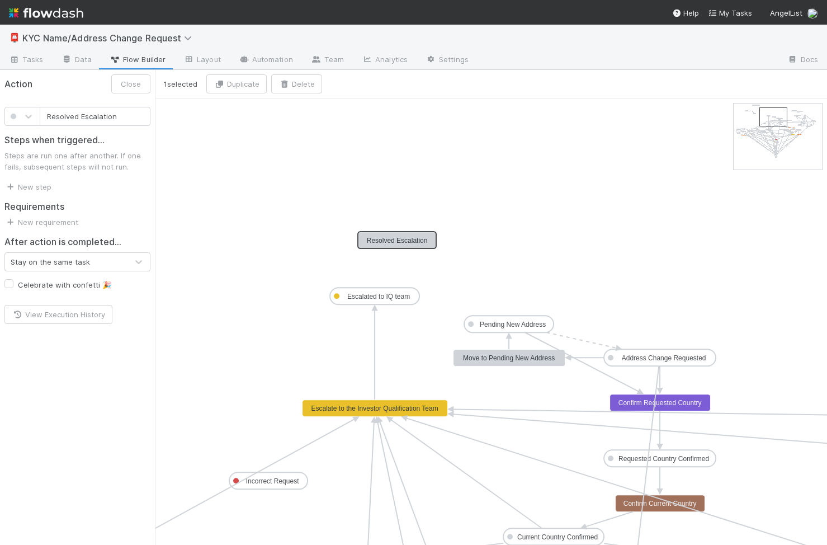
drag, startPoint x: 261, startPoint y: 116, endPoint x: 373, endPoint y: 245, distance: 171.3
drag, startPoint x: 420, startPoint y: 239, endPoint x: 524, endPoint y: 255, distance: 105.2
drag, startPoint x: 389, startPoint y: 243, endPoint x: 367, endPoint y: 239, distance: 22.1
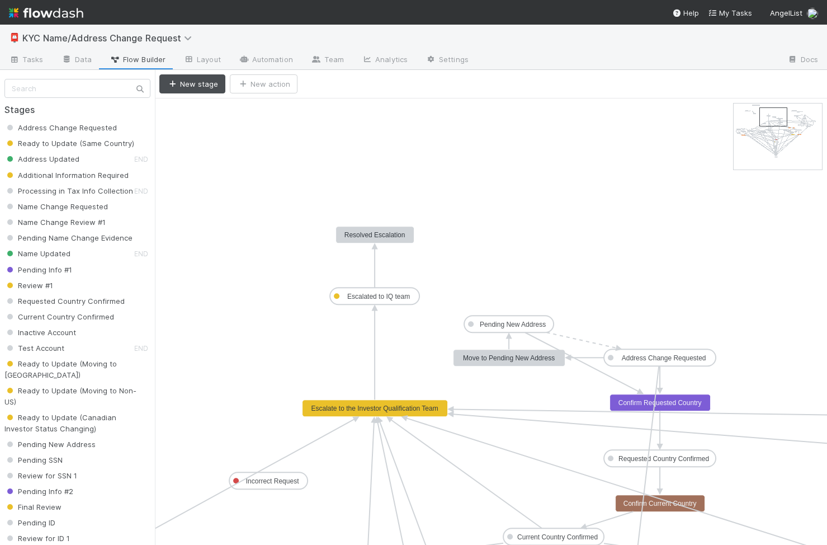
click at [370, 238] on text "Resolved Escalation" at bounding box center [374, 235] width 61 height 8
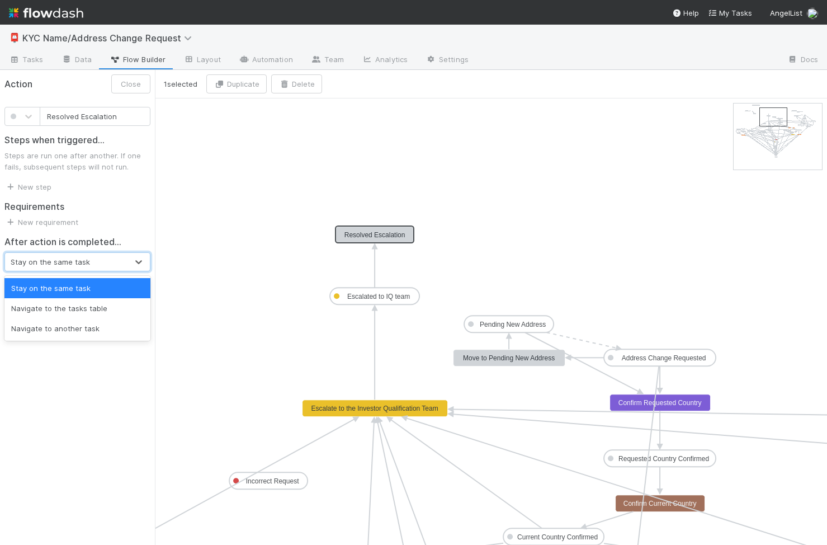
click at [125, 257] on div "Stay on the same task" at bounding box center [66, 262] width 122 height 18
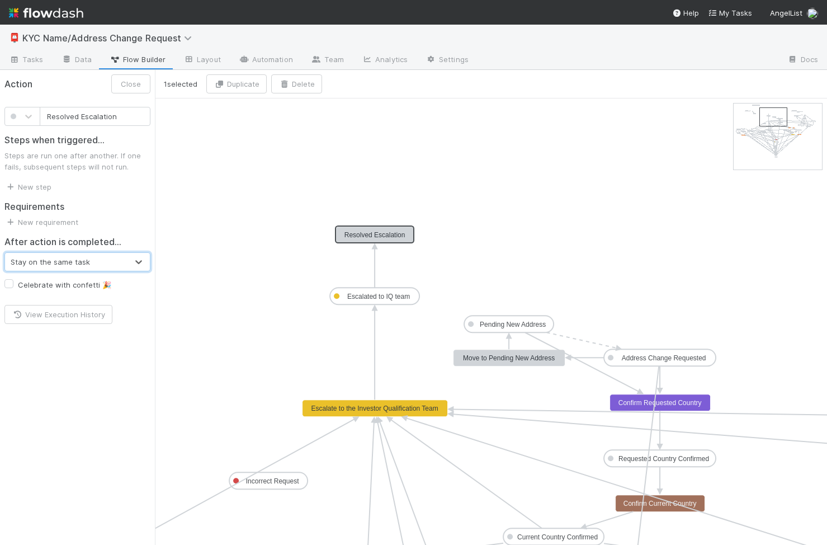
click at [105, 257] on div "Stay on the same task" at bounding box center [66, 262] width 122 height 18
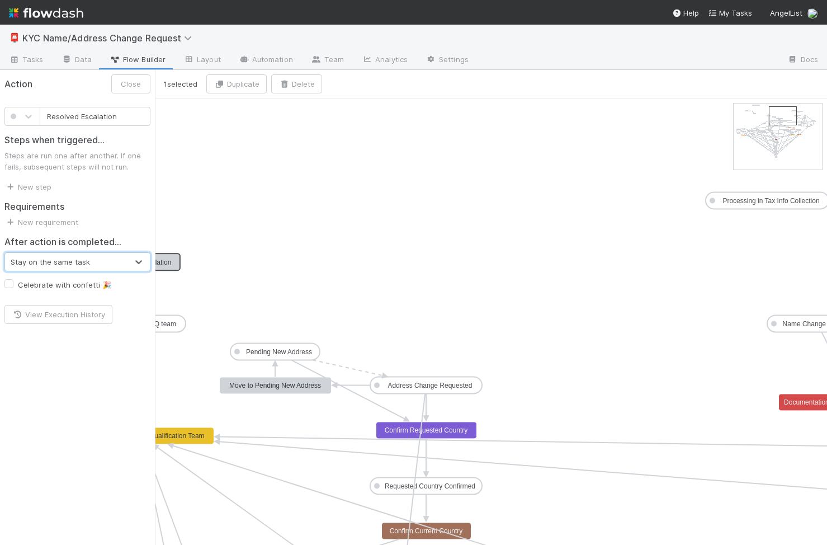
drag, startPoint x: 779, startPoint y: 125, endPoint x: 791, endPoint y: 124, distance: 11.8
drag, startPoint x: 166, startPoint y: 264, endPoint x: 569, endPoint y: 244, distance: 403.1
drag, startPoint x: 561, startPoint y: 239, endPoint x: 604, endPoint y: 238, distance: 43.1
drag, startPoint x: 589, startPoint y: 246, endPoint x: 440, endPoint y: 377, distance: 198.5
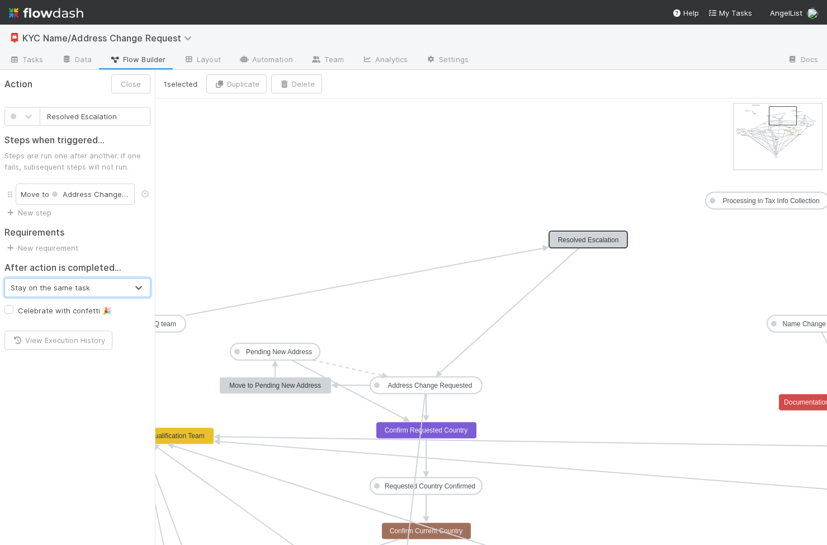
click at [587, 240] on text "Resolved Escalation" at bounding box center [588, 240] width 61 height 8
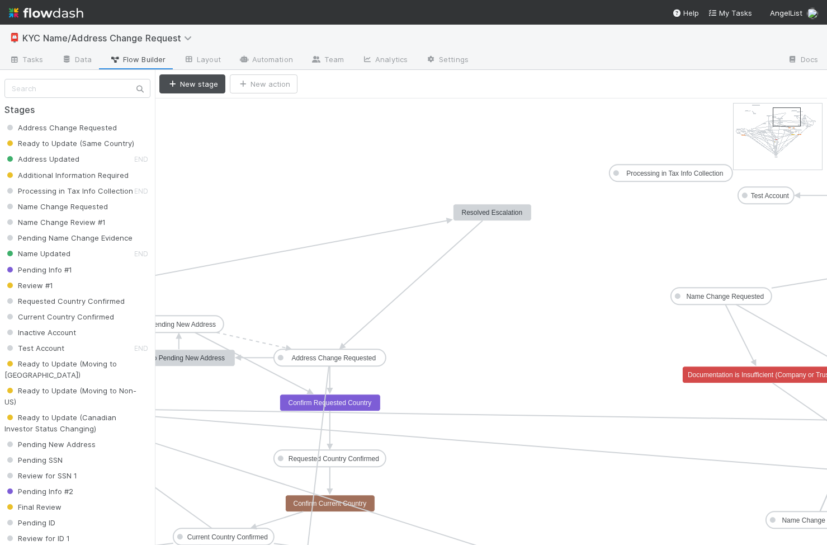
click at [481, 216] on rect at bounding box center [492, 212] width 78 height 17
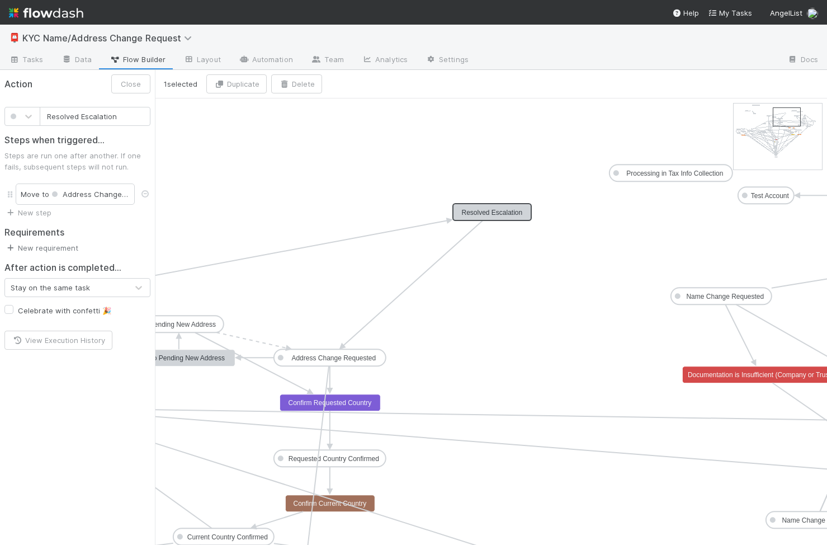
click at [48, 246] on link "New requirement" at bounding box center [41, 247] width 74 height 9
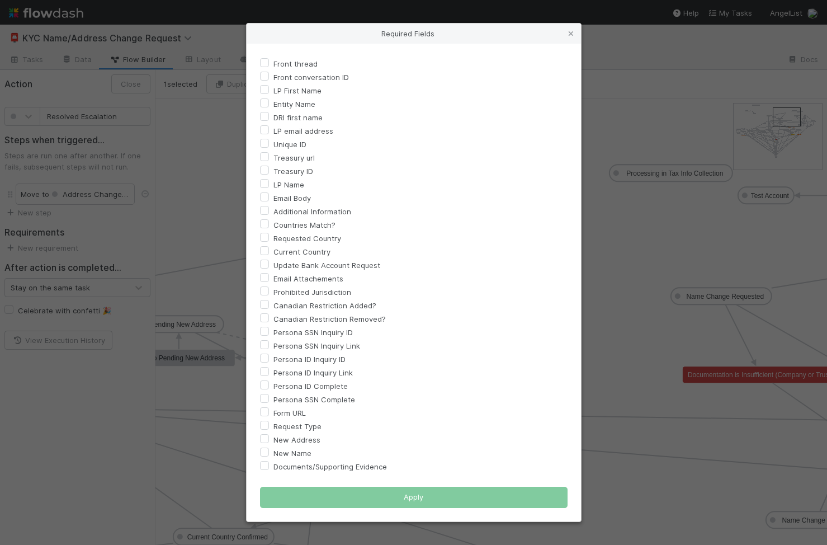
click at [307, 427] on label "Request Type" at bounding box center [297, 425] width 48 height 13
click at [269, 427] on input "Request Type" at bounding box center [264, 424] width 9 height 10
checkbox input "true"
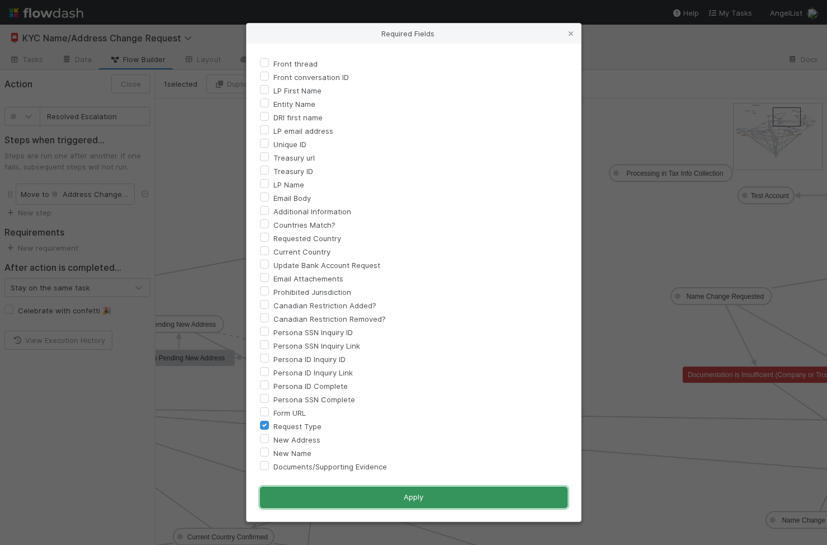
click at [362, 493] on button "Apply" at bounding box center [414, 496] width 308 height 21
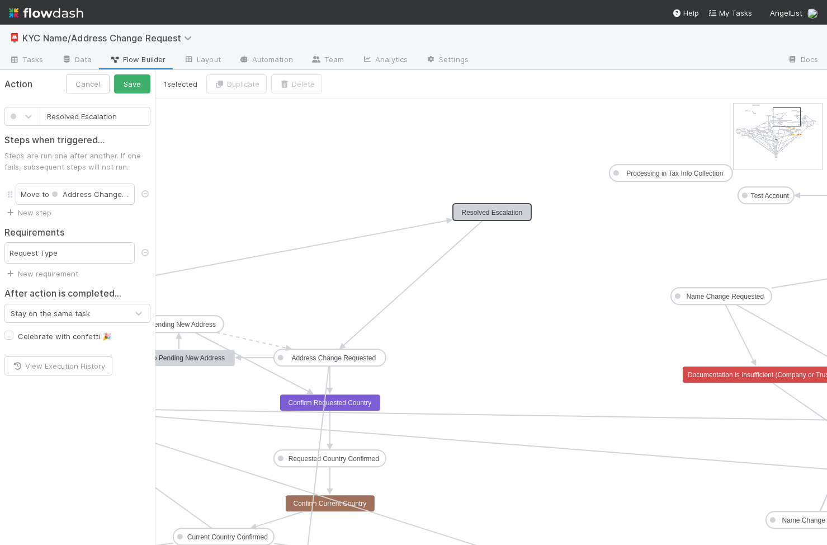
click at [98, 245] on div "Request Type" at bounding box center [69, 252] width 130 height 21
click at [63, 271] on link "New requirement" at bounding box center [41, 273] width 74 height 9
click at [137, 261] on div "User confirmation Checklist completed Task must be assigned Required fields Cus…" at bounding box center [413, 272] width 827 height 545
click at [107, 257] on div "User confirmation Checklist completed Task must be assigned Required fields Cus…" at bounding box center [413, 272] width 827 height 545
click at [102, 253] on div "Request Type" at bounding box center [69, 252] width 130 height 21
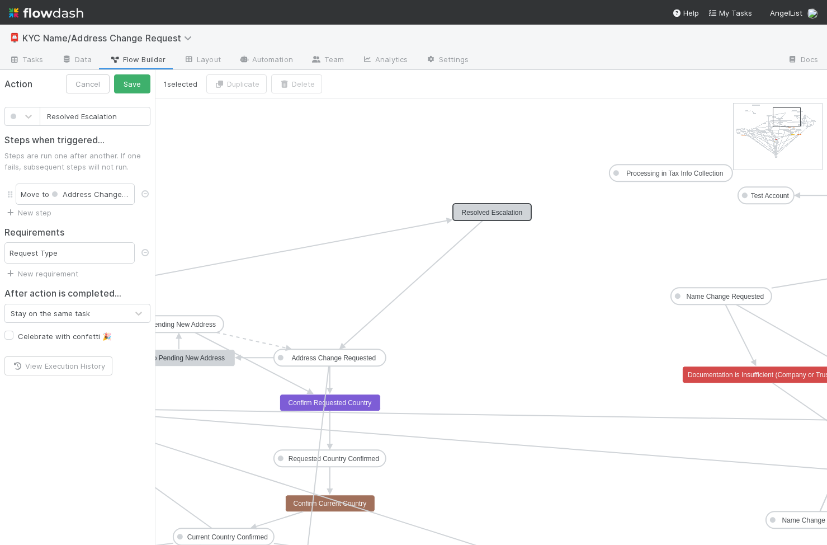
click at [67, 250] on div "Request Type" at bounding box center [69, 252] width 130 height 21
click at [32, 250] on div "Request Type" at bounding box center [69, 252] width 130 height 21
click at [146, 252] on icon at bounding box center [144, 252] width 11 height 7
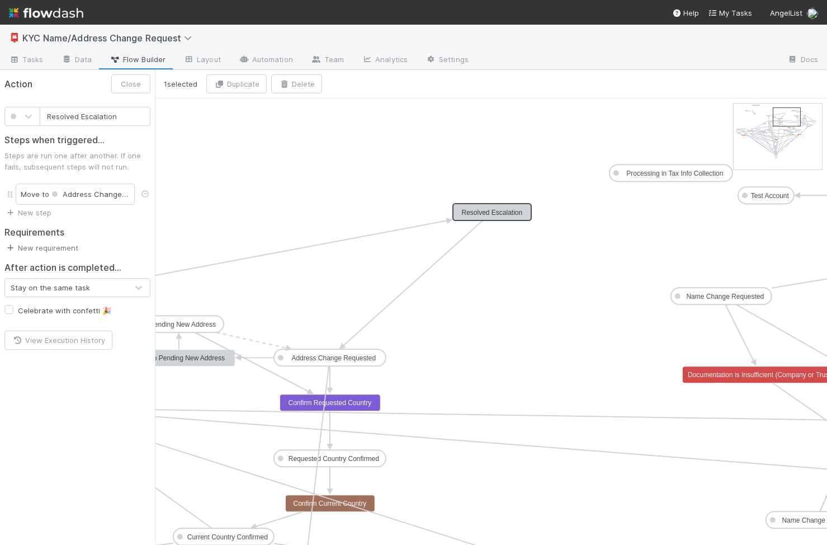
click at [60, 248] on link "New requirement" at bounding box center [41, 247] width 74 height 9
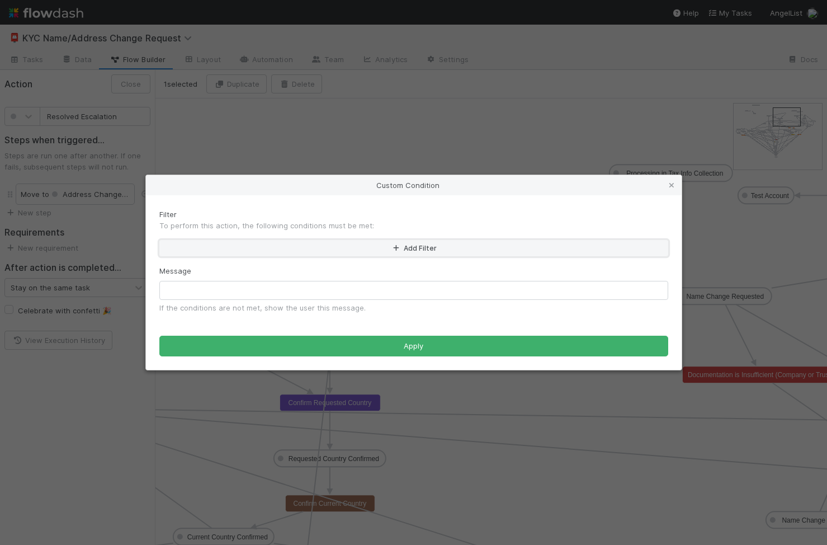
click at [268, 245] on button "Add Filter" at bounding box center [413, 248] width 509 height 16
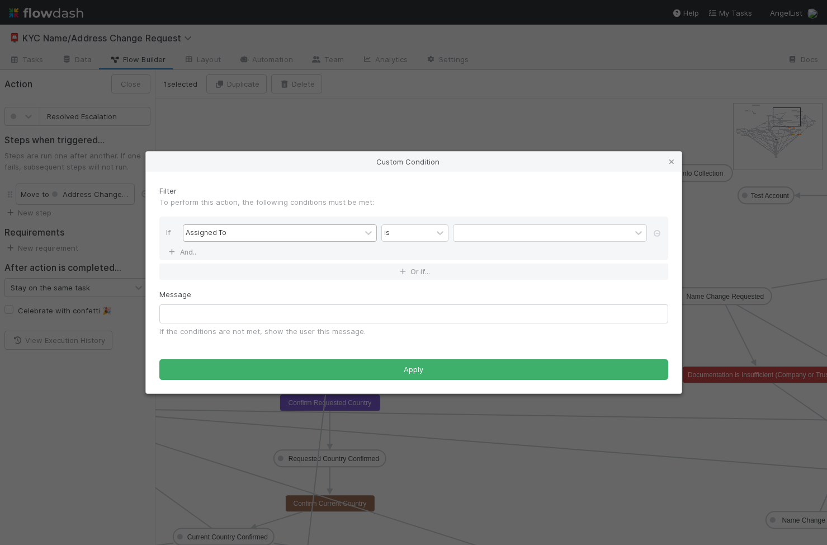
click at [268, 234] on div "Assigned To" at bounding box center [271, 233] width 177 height 16
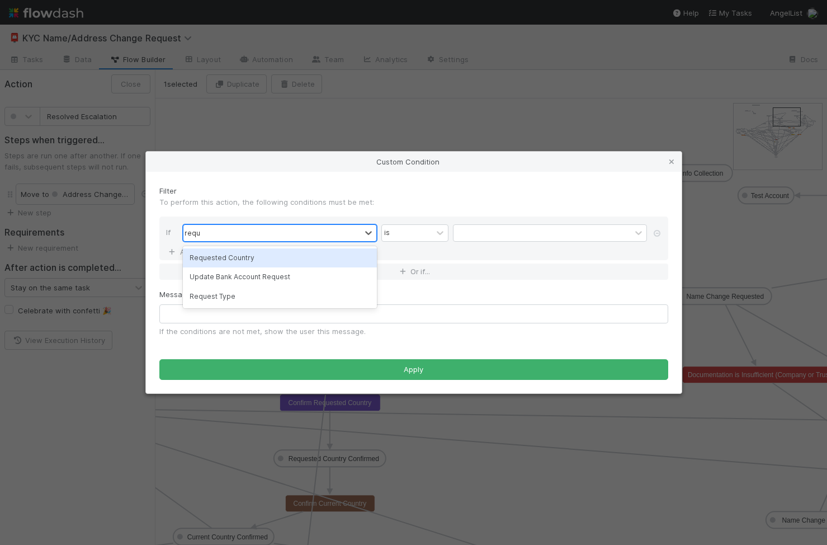
type input "reques"
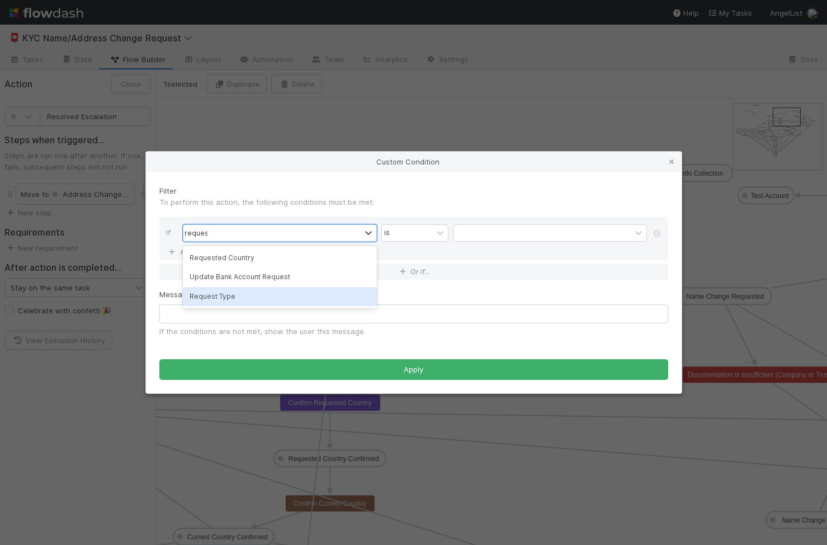
click at [256, 294] on div "Request Type" at bounding box center [280, 296] width 194 height 19
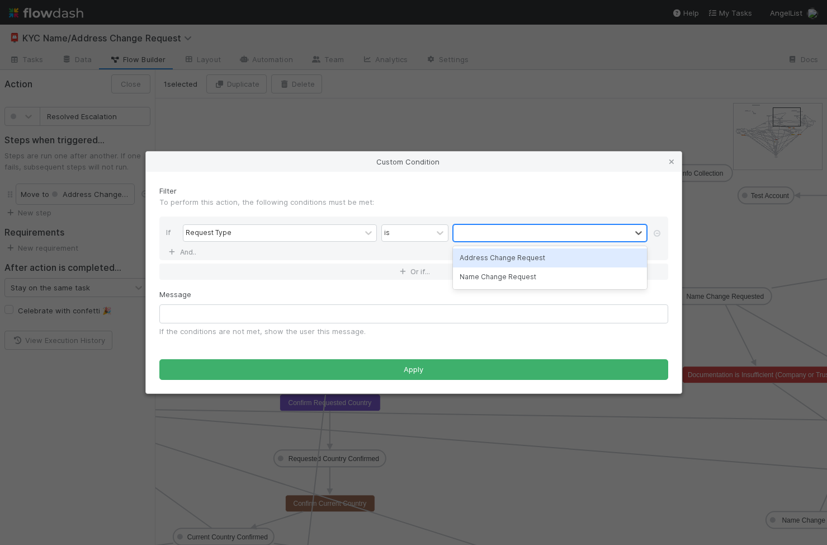
click at [483, 237] on div at bounding box center [541, 233] width 177 height 16
click at [490, 257] on div "Address Change Request" at bounding box center [550, 257] width 194 height 19
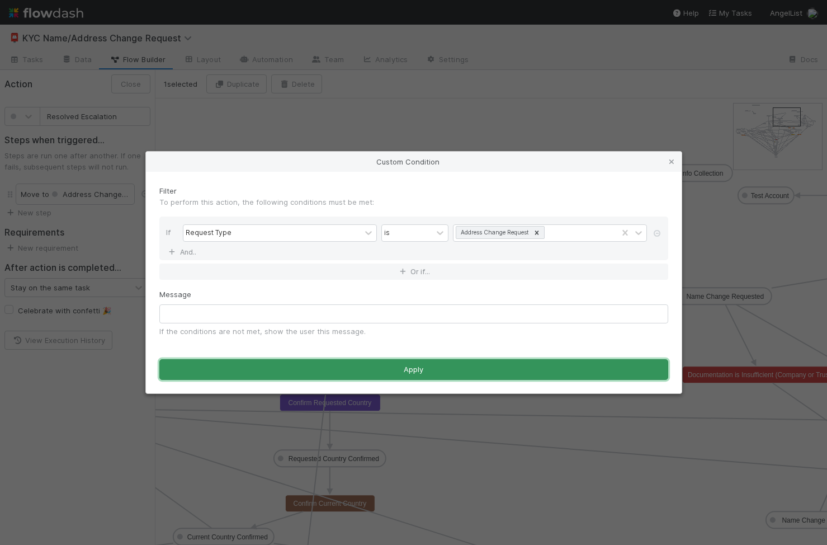
click at [446, 372] on button "Apply" at bounding box center [413, 369] width 509 height 21
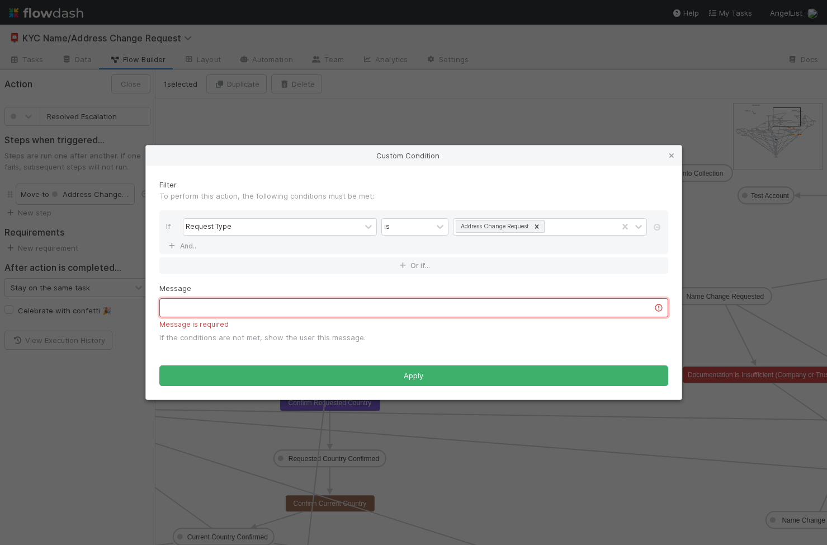
click at [324, 308] on input "text" at bounding box center [413, 307] width 509 height 19
click at [673, 152] on icon at bounding box center [671, 155] width 11 height 7
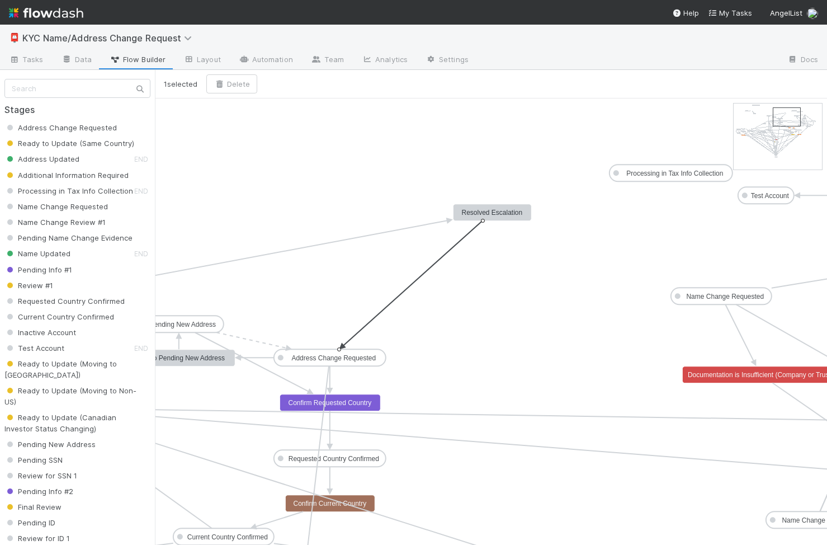
drag, startPoint x: 341, startPoint y: 346, endPoint x: 458, endPoint y: 243, distance: 156.1
click at [459, 243] on g at bounding box center [411, 284] width 143 height 128
click at [458, 243] on icon at bounding box center [412, 282] width 139 height 125
click at [235, 77] on button "Delete" at bounding box center [231, 83] width 51 height 19
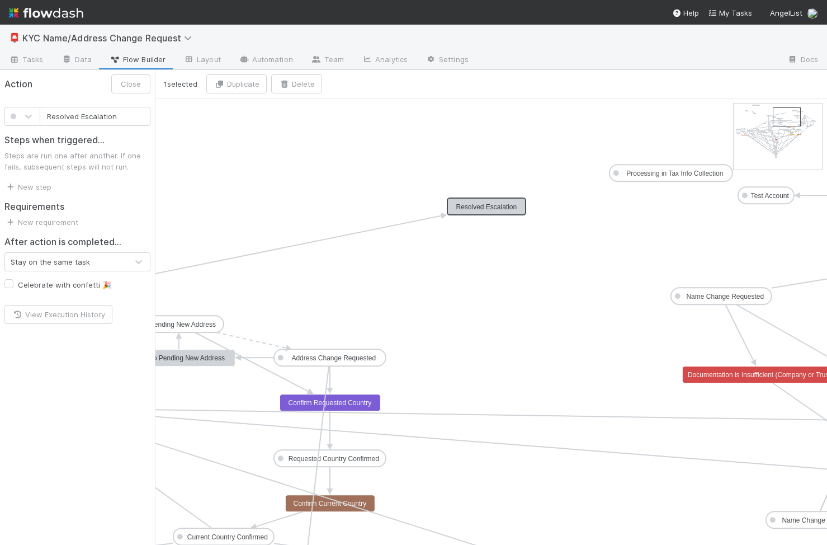
drag, startPoint x: 498, startPoint y: 215, endPoint x: 493, endPoint y: 209, distance: 8.7
drag, startPoint x: 474, startPoint y: 211, endPoint x: 467, endPoint y: 213, distance: 7.1
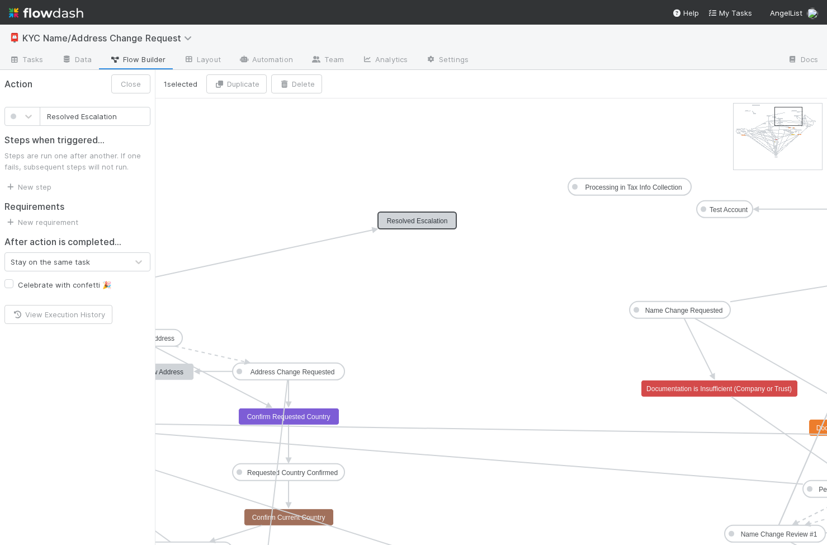
drag, startPoint x: 432, startPoint y: 218, endPoint x: 407, endPoint y: 219, distance: 25.7
click at [112, 264] on div "Stay on the same task" at bounding box center [66, 262] width 122 height 18
click at [117, 258] on div "Stay on the same task" at bounding box center [66, 262] width 122 height 18
click at [47, 188] on link "New step" at bounding box center [27, 186] width 47 height 9
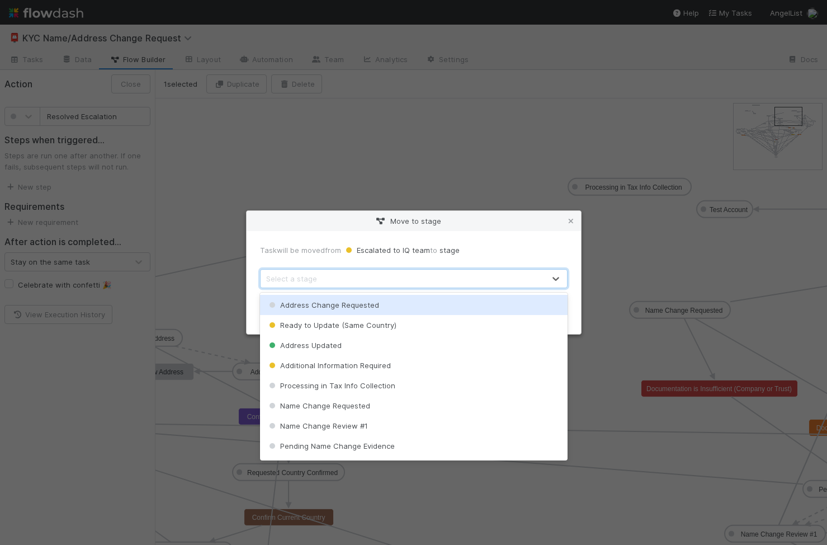
click at [343, 286] on div "Select a stage" at bounding box center [403, 279] width 284 height 18
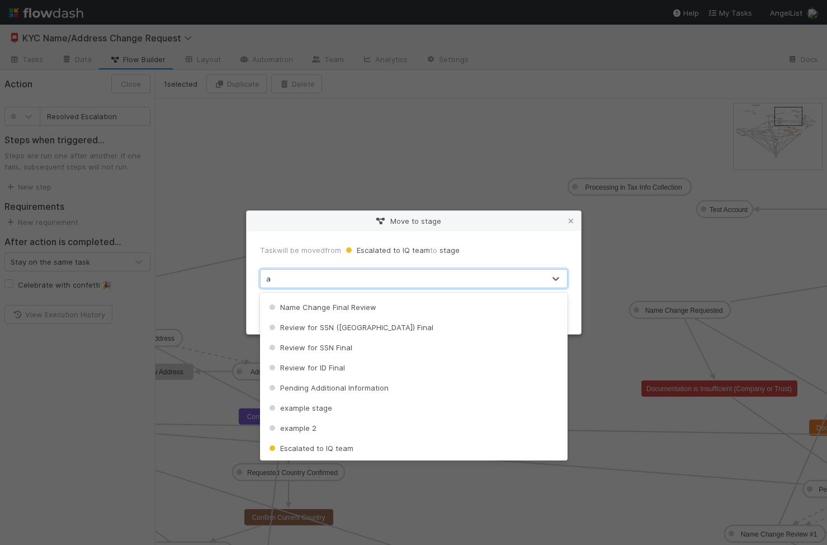
scroll to position [18, 0]
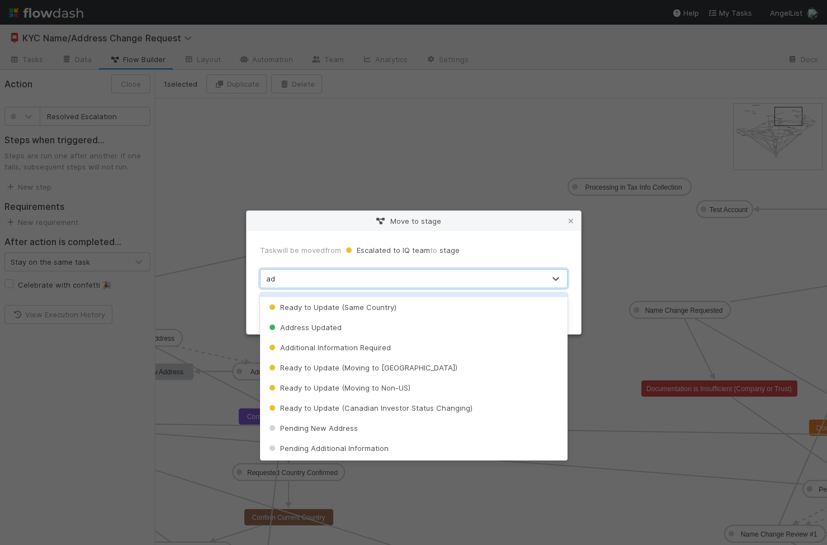
type input "add"
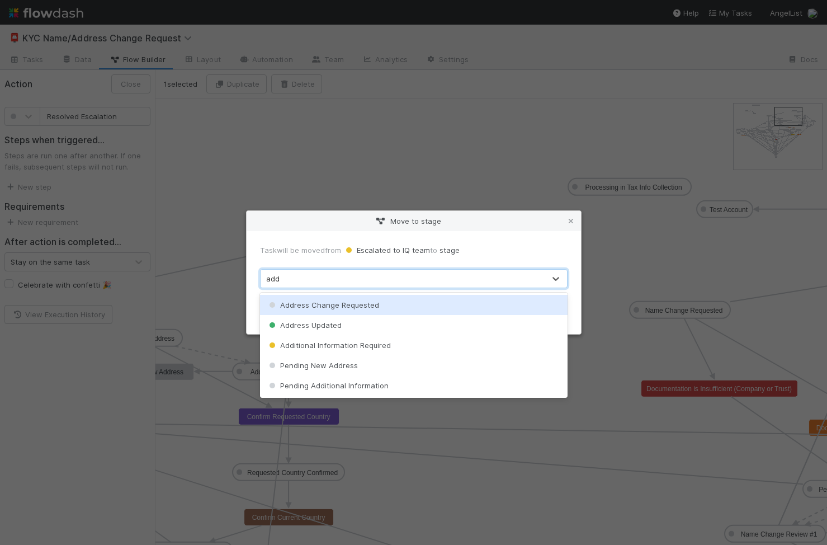
click at [370, 305] on span "Address Change Requested" at bounding box center [323, 304] width 112 height 9
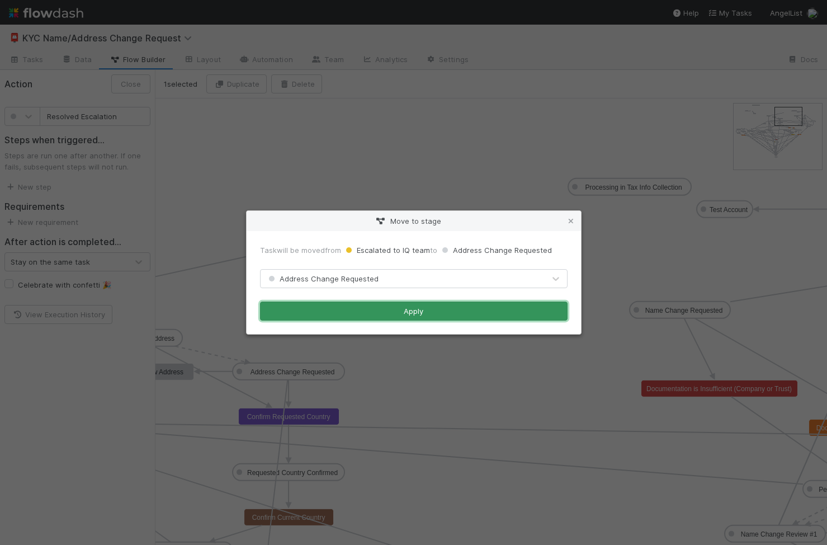
click at [370, 305] on button "Apply" at bounding box center [414, 310] width 308 height 19
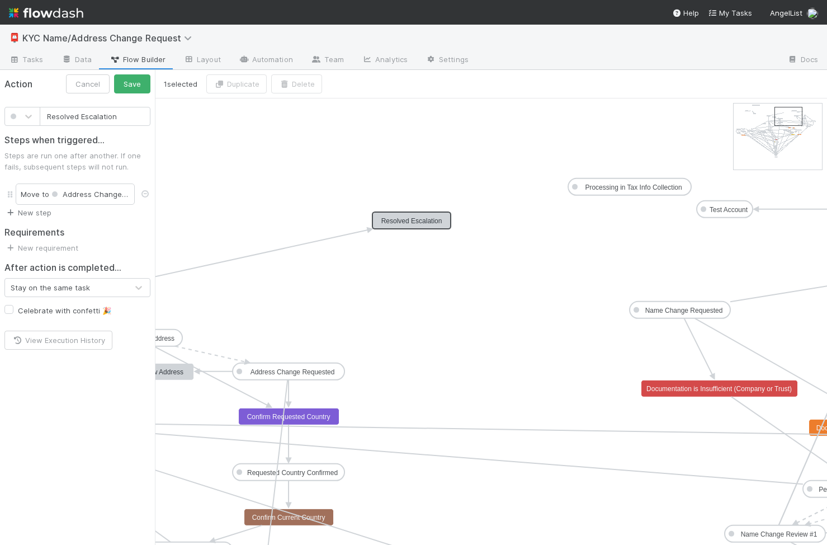
click at [26, 213] on link "New step" at bounding box center [27, 212] width 47 height 9
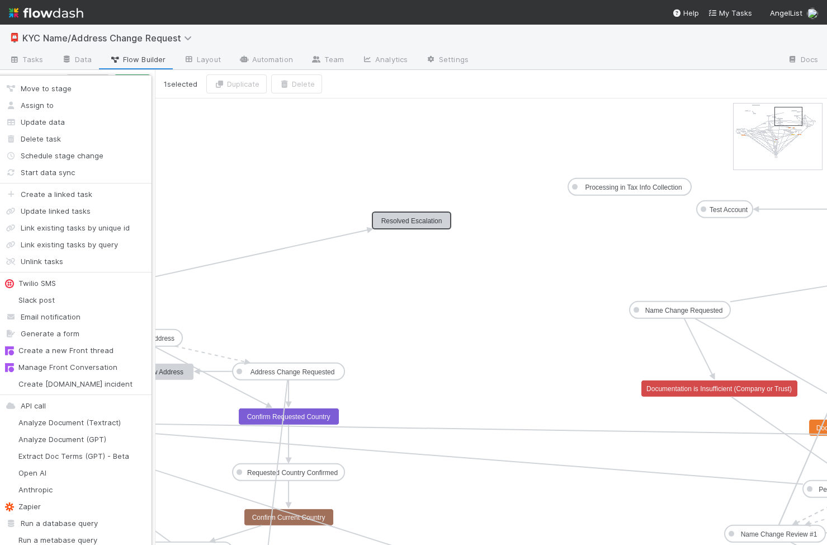
click at [275, 214] on div "Move to stage Assign to Update data Delete task Schedule stage change Start dat…" at bounding box center [413, 272] width 827 height 545
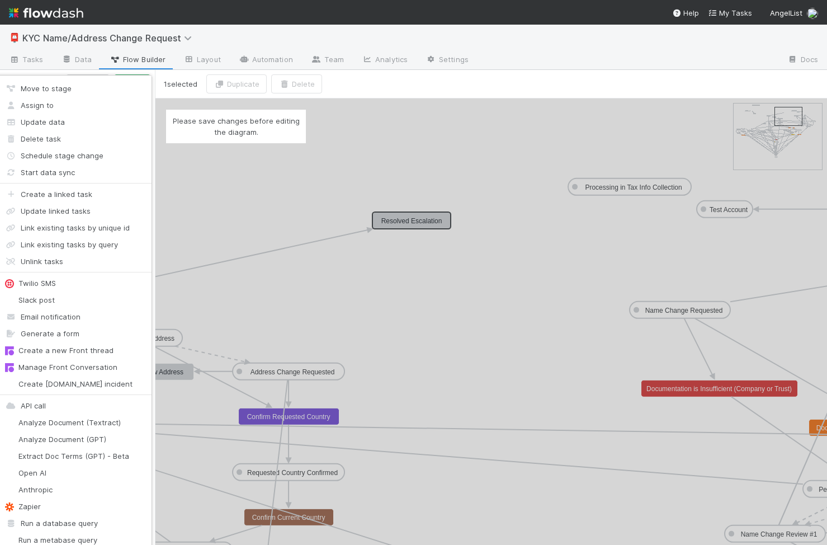
drag, startPoint x: 395, startPoint y: 216, endPoint x: 350, endPoint y: 223, distance: 45.3
click at [350, 224] on div "Move to stage Assign to Update data Delete task Schedule stage change Start dat…" at bounding box center [413, 272] width 827 height 545
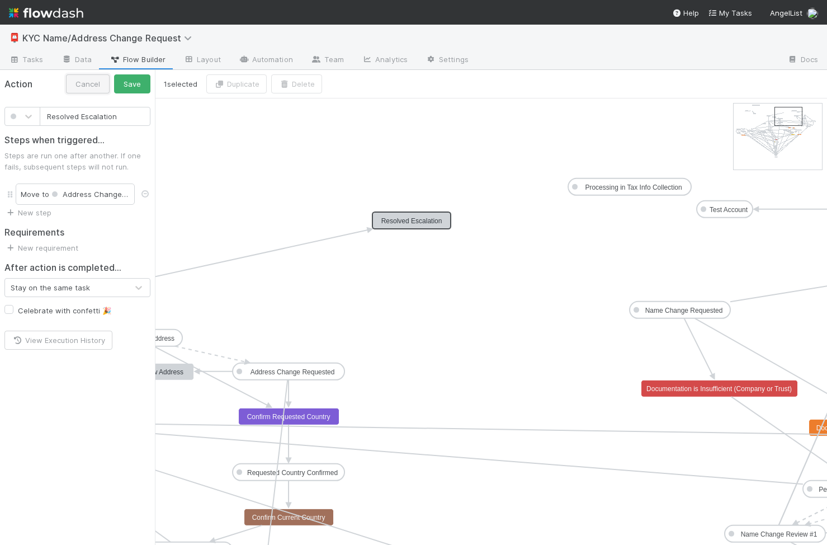
click at [89, 79] on button "Cancel" at bounding box center [88, 83] width 44 height 19
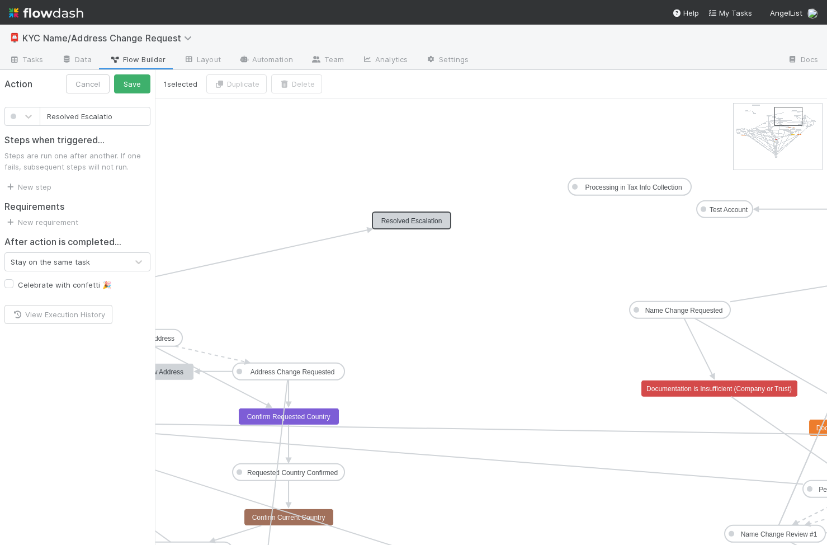
type input "Resolved Escalatio"
click at [97, 84] on button "Cancel" at bounding box center [88, 83] width 44 height 19
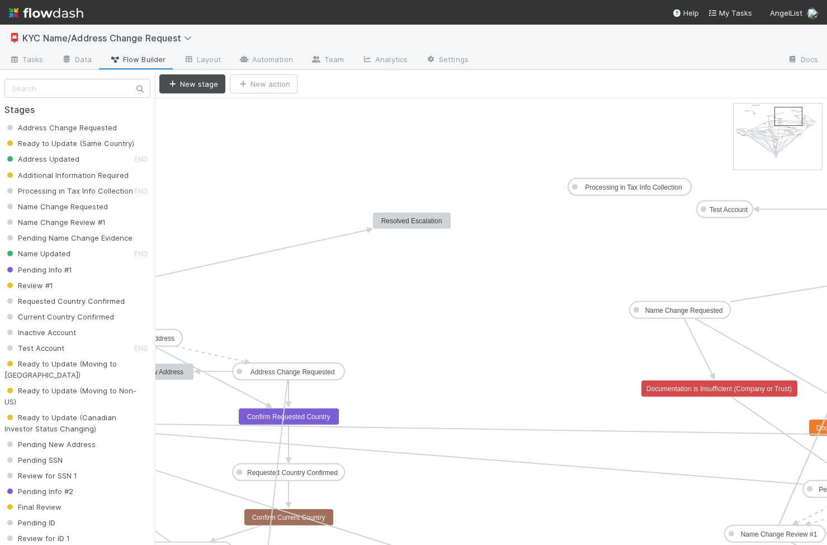
click at [441, 228] on rect at bounding box center [412, 220] width 78 height 17
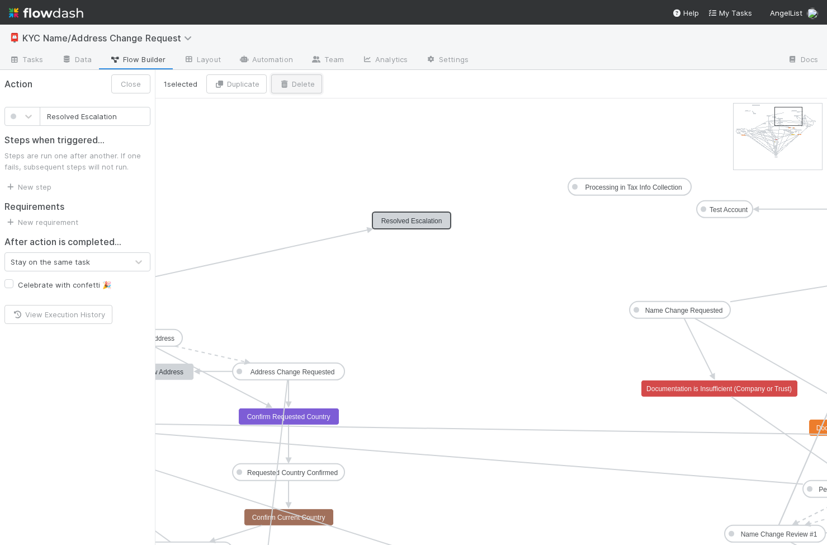
click at [297, 83] on button "Delete" at bounding box center [296, 83] width 51 height 19
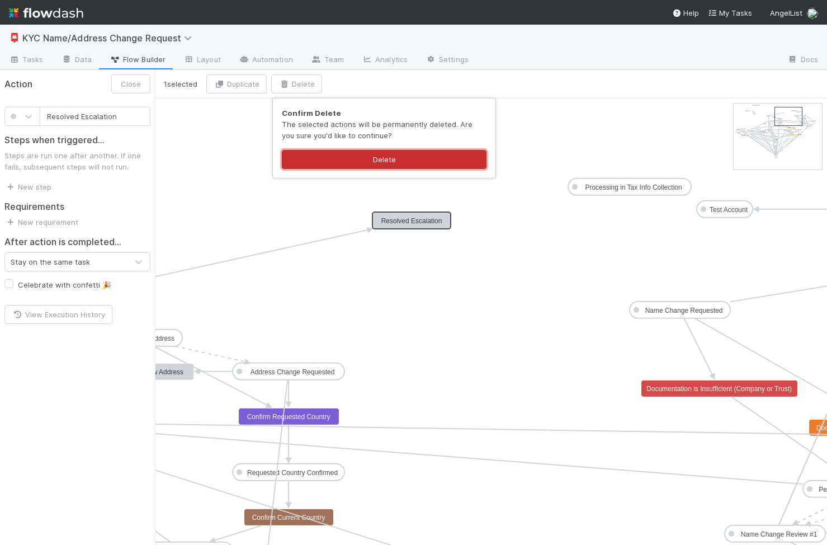
click at [343, 160] on button "Delete" at bounding box center [384, 159] width 205 height 19
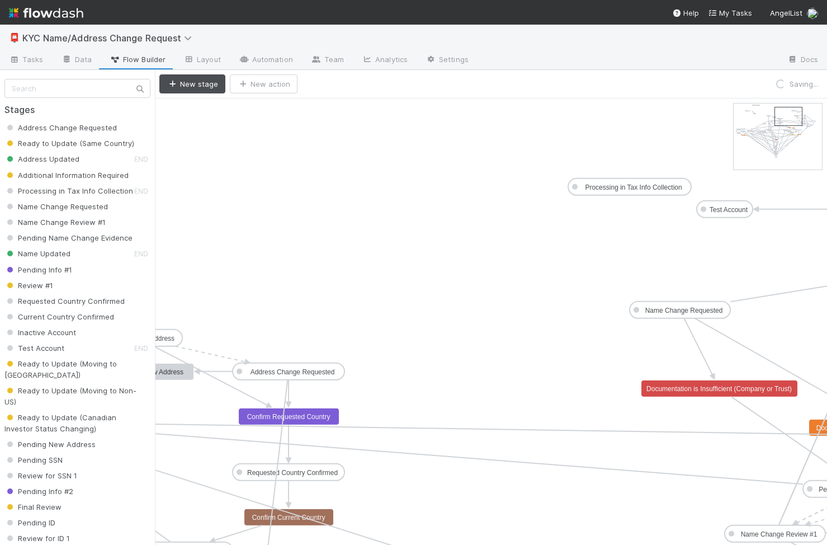
drag, startPoint x: 360, startPoint y: 230, endPoint x: 316, endPoint y: 230, distance: 43.1
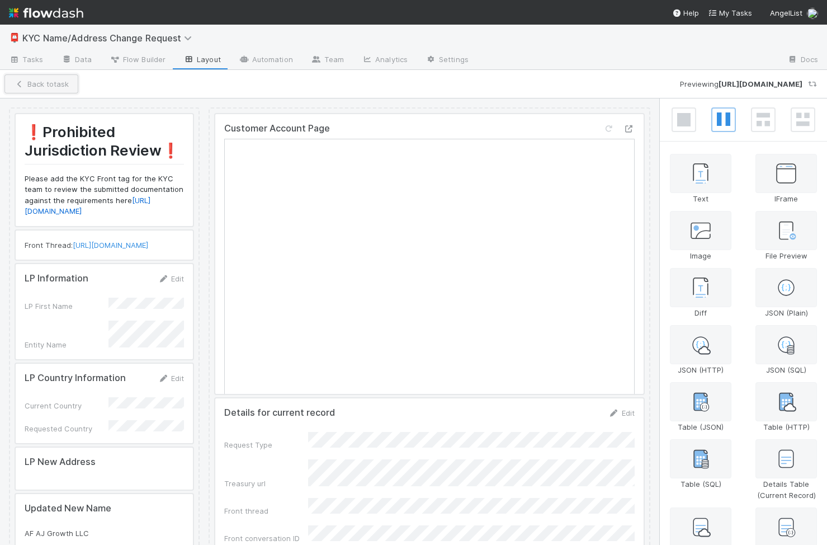
click at [45, 90] on button "Back to task" at bounding box center [41, 83] width 74 height 19
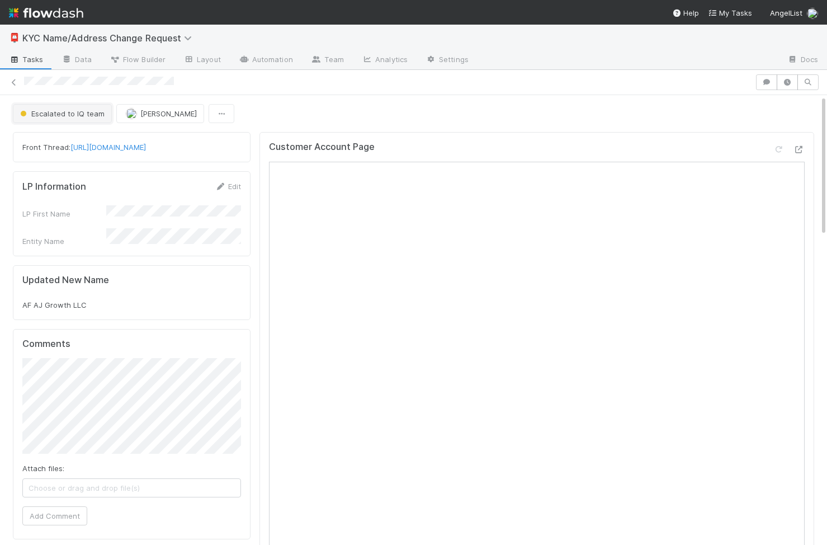
click at [88, 111] on span "Escalated to IQ team" at bounding box center [61, 113] width 87 height 9
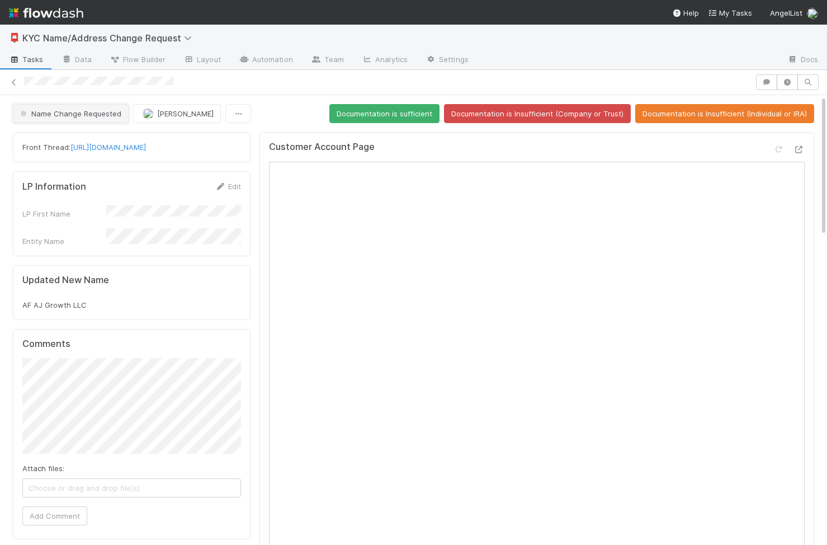
click at [89, 114] on span "Name Change Requested" at bounding box center [69, 113] width 103 height 9
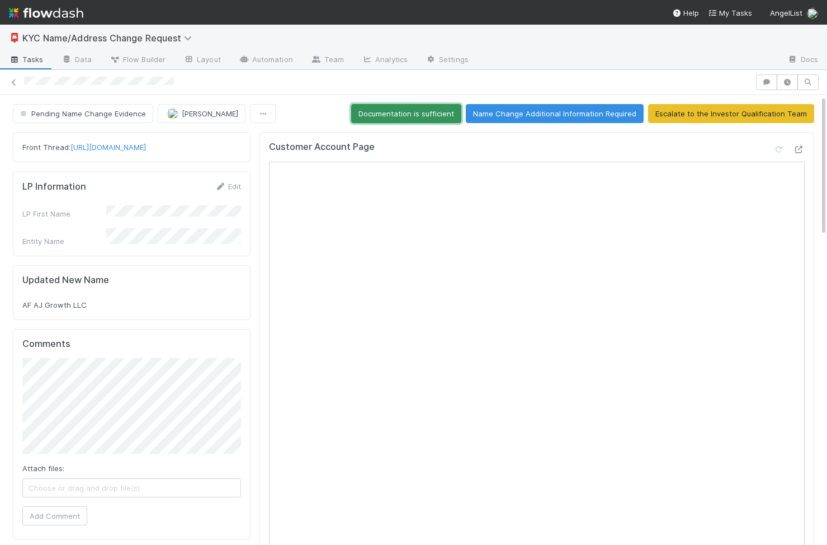
click at [437, 121] on button "Documentation is sufficient" at bounding box center [406, 113] width 110 height 19
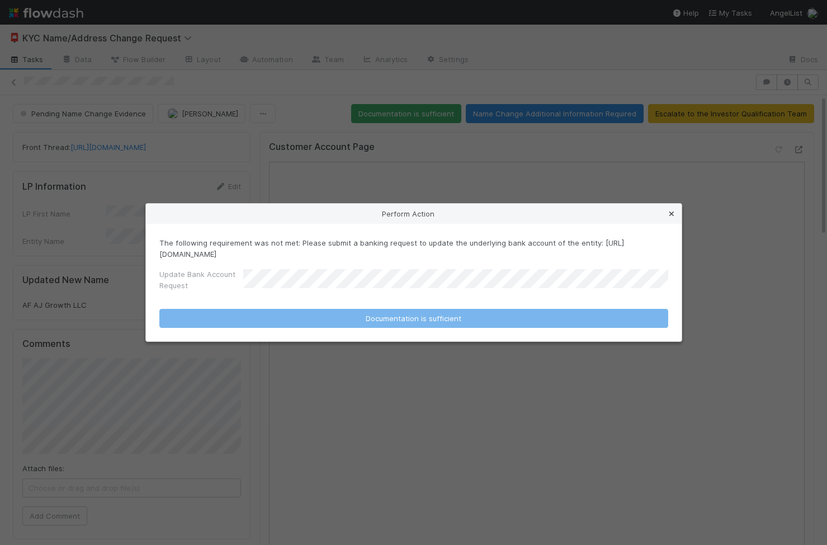
click at [673, 214] on icon at bounding box center [671, 213] width 11 height 7
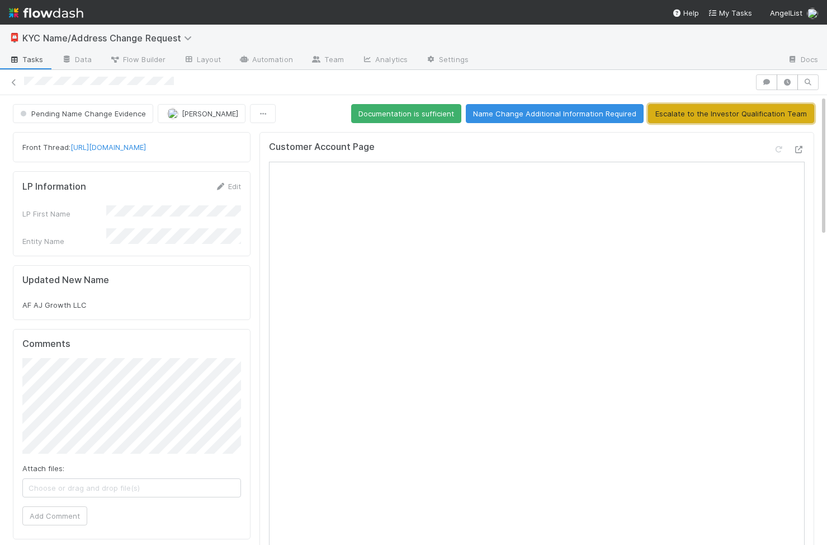
click at [730, 116] on button "Escalate to the Investor Qualification Team" at bounding box center [731, 113] width 166 height 19
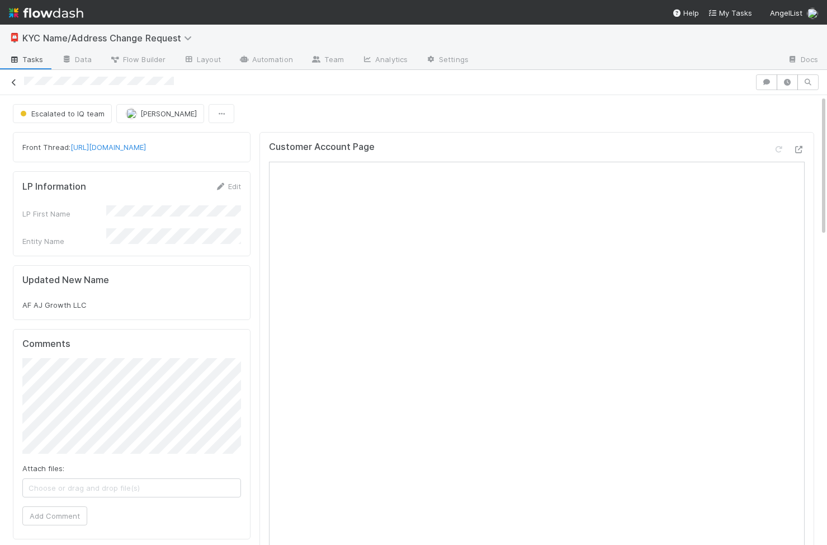
click at [13, 81] on icon at bounding box center [13, 82] width 11 height 7
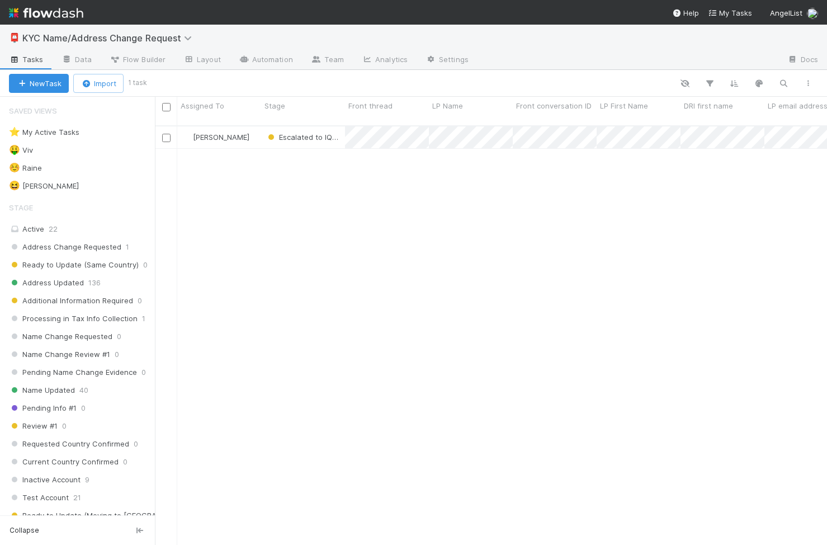
scroll to position [428, 672]
click at [713, 103] on span "DRI first name" at bounding box center [708, 105] width 49 height 11
click at [621, 168] on div "Sort A → Z Sort Z → A Hide Edit field Delete field" at bounding box center [413, 272] width 827 height 545
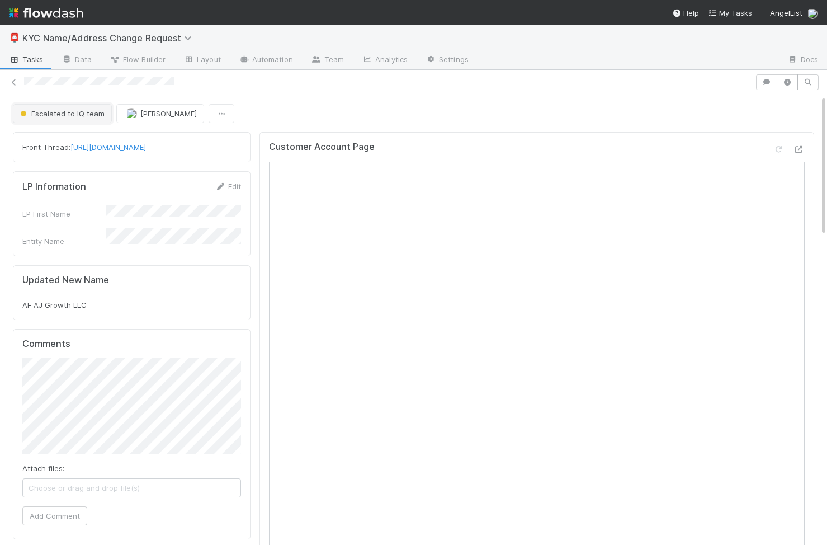
click at [76, 116] on span "Escalated to IQ team" at bounding box center [61, 113] width 87 height 9
click at [215, 229] on div at bounding box center [413, 272] width 827 height 545
click at [77, 119] on button "Escalated to IQ team" at bounding box center [62, 113] width 99 height 19
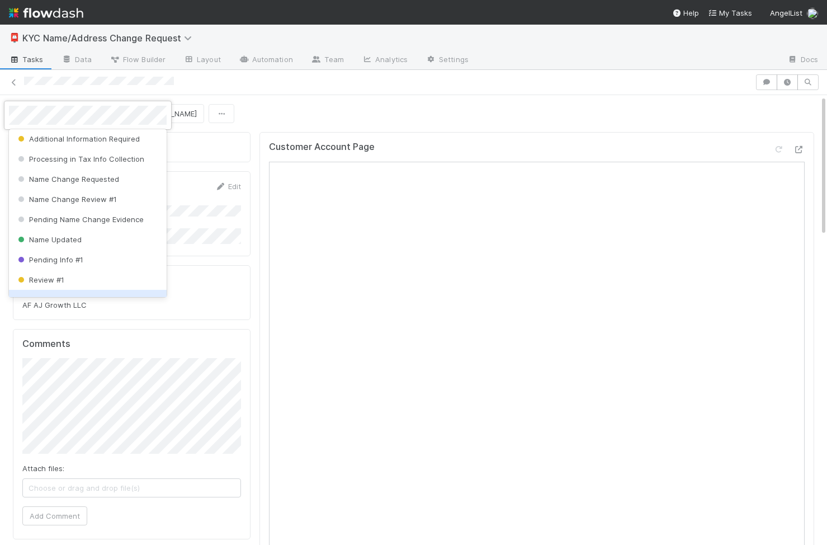
scroll to position [49, 0]
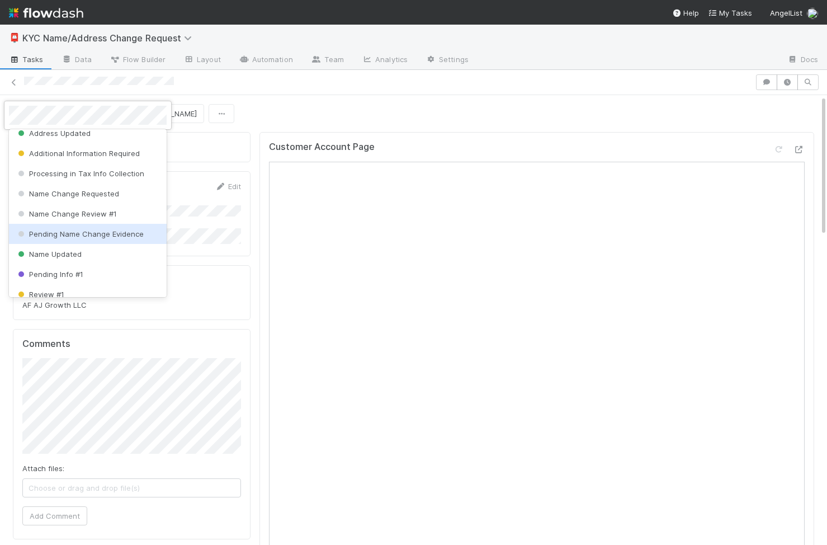
click at [89, 238] on div "Pending Name Change Evidence" at bounding box center [88, 234] width 158 height 20
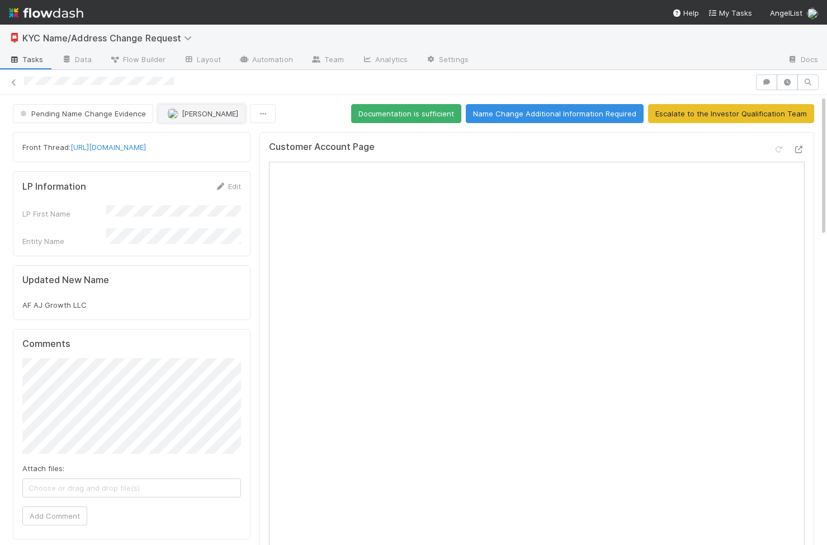
click at [200, 120] on button "Viv Hong" at bounding box center [202, 113] width 88 height 19
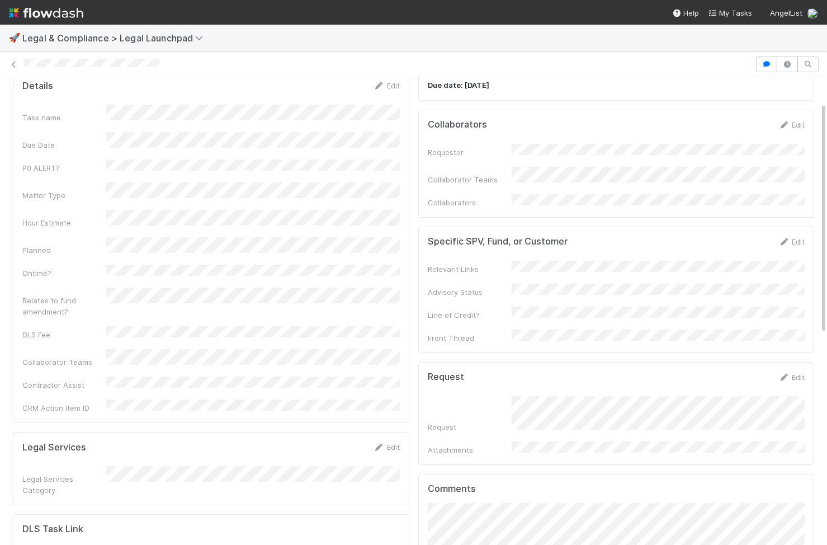
scroll to position [97, 0]
